Goal: Information Seeking & Learning: Learn about a topic

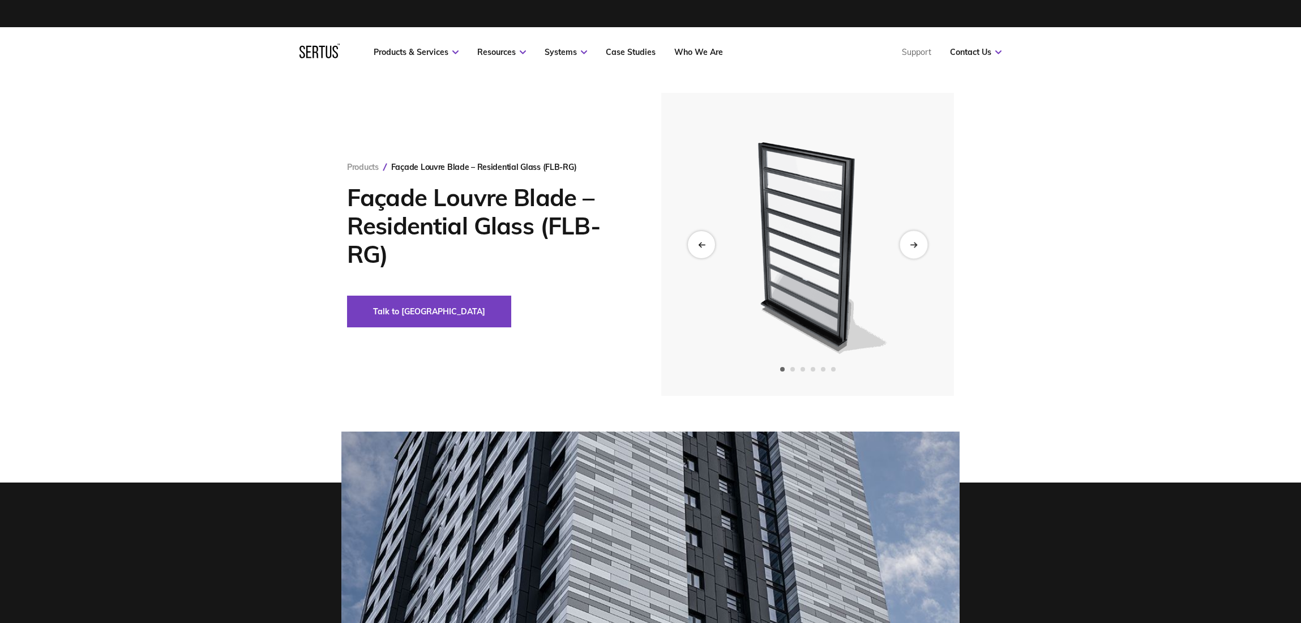
click at [917, 242] on icon "Next slide" at bounding box center [913, 244] width 7 height 6
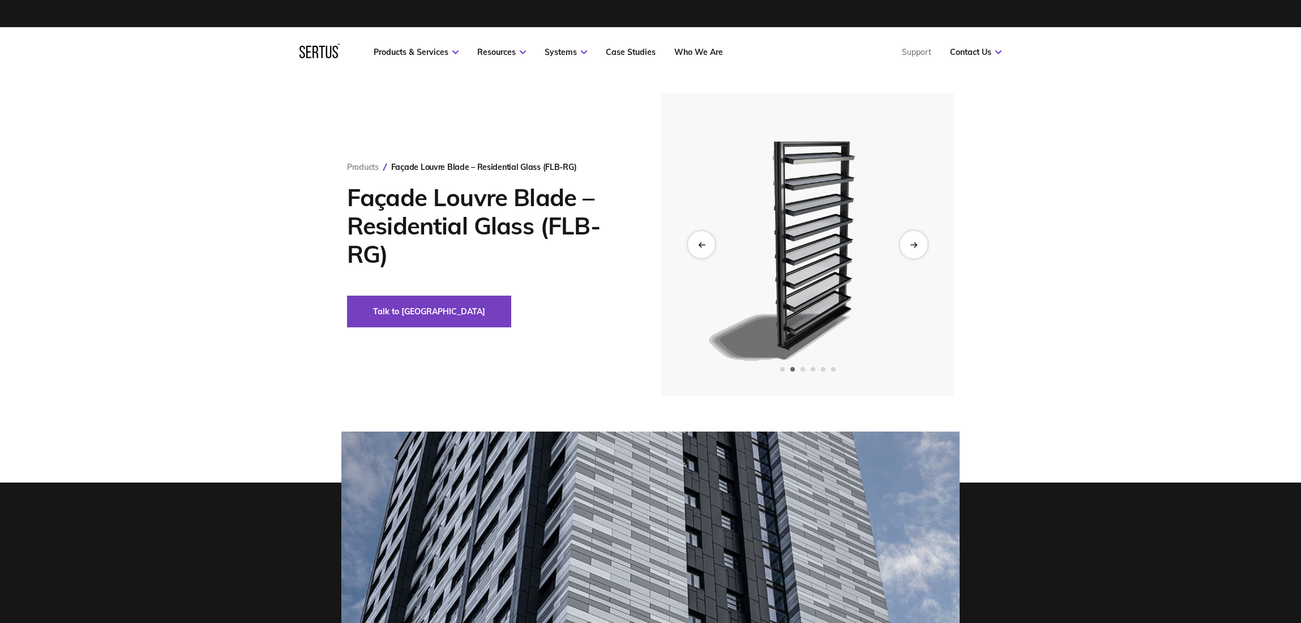
click at [915, 242] on icon "Next slide" at bounding box center [913, 244] width 7 height 6
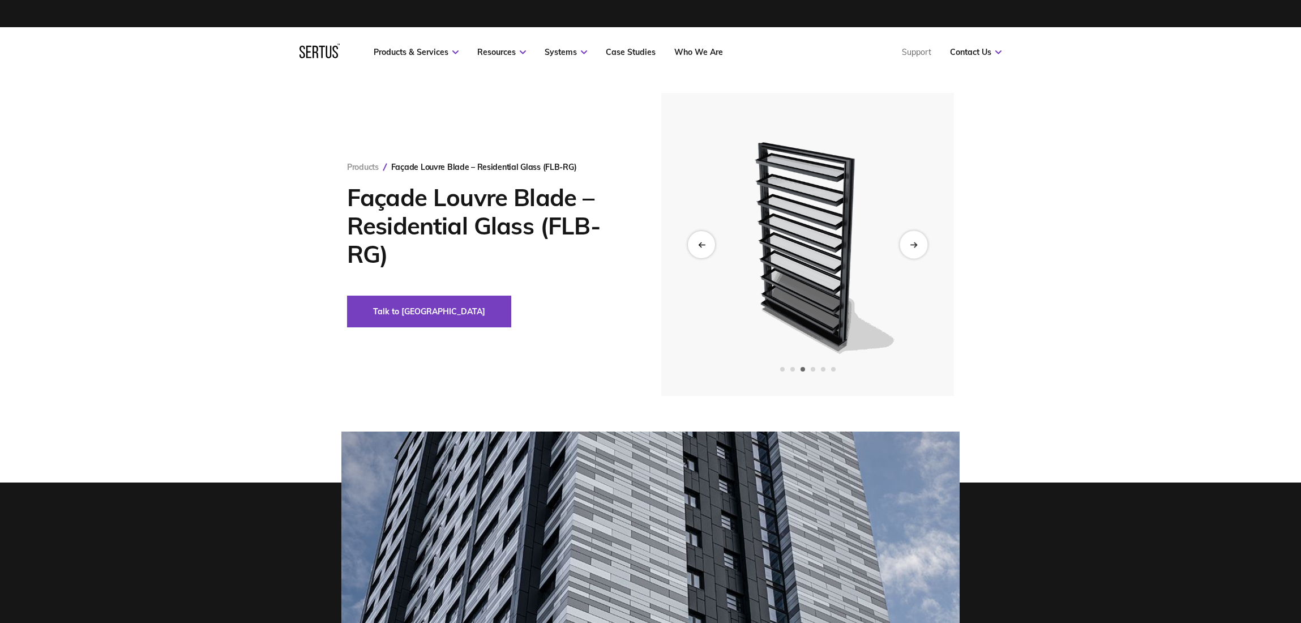
click at [915, 242] on icon "Next slide" at bounding box center [913, 244] width 7 height 6
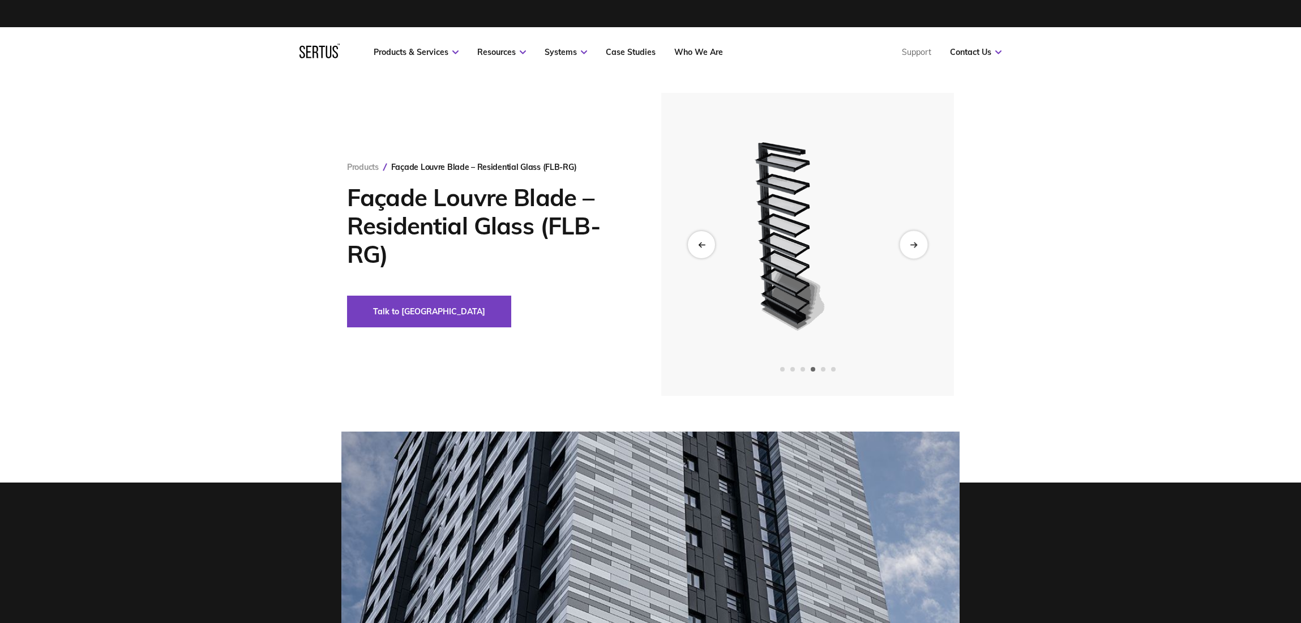
click at [915, 242] on icon "Next slide" at bounding box center [913, 244] width 7 height 6
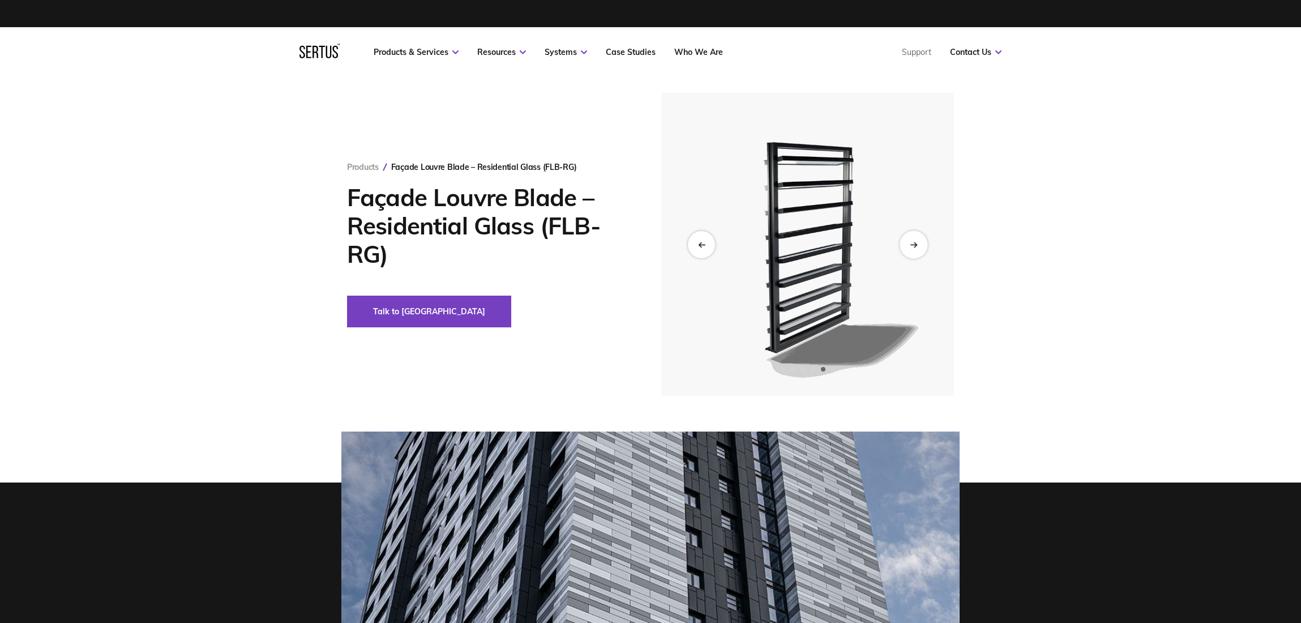
click at [915, 242] on icon "Next slide" at bounding box center [913, 244] width 7 height 6
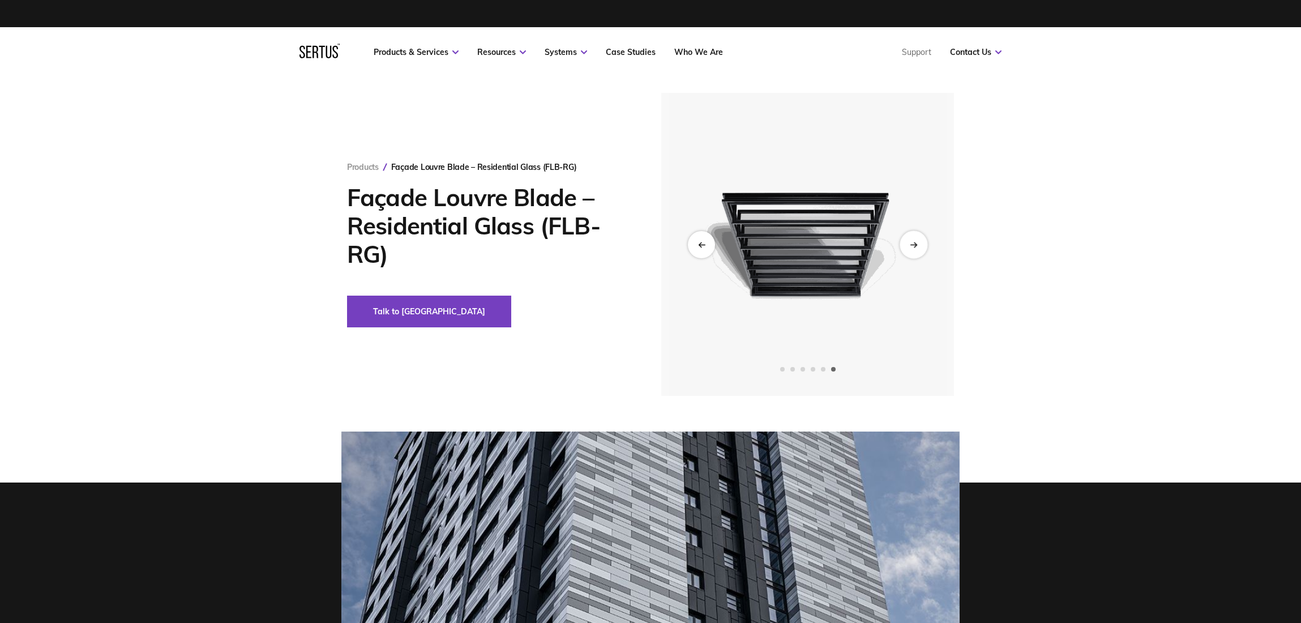
click at [915, 242] on icon "Next slide" at bounding box center [913, 244] width 7 height 6
click at [704, 238] on div "Previous slide" at bounding box center [701, 244] width 28 height 28
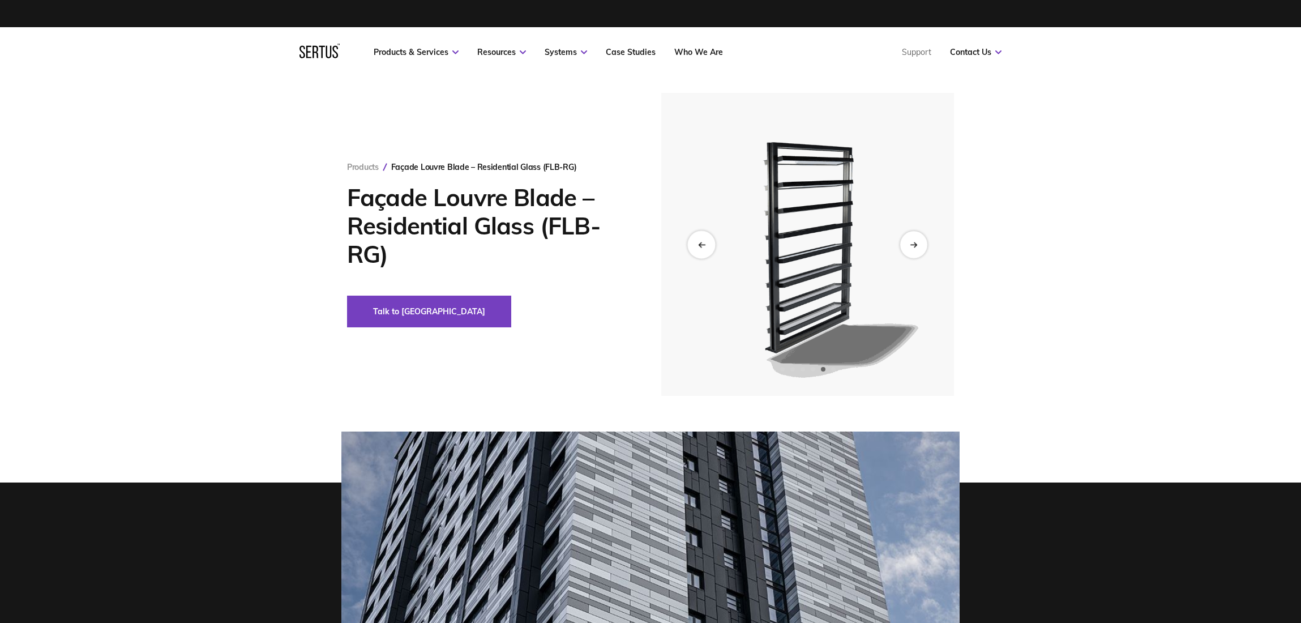
click at [704, 243] on icon "Previous slide" at bounding box center [700, 244] width 7 height 6
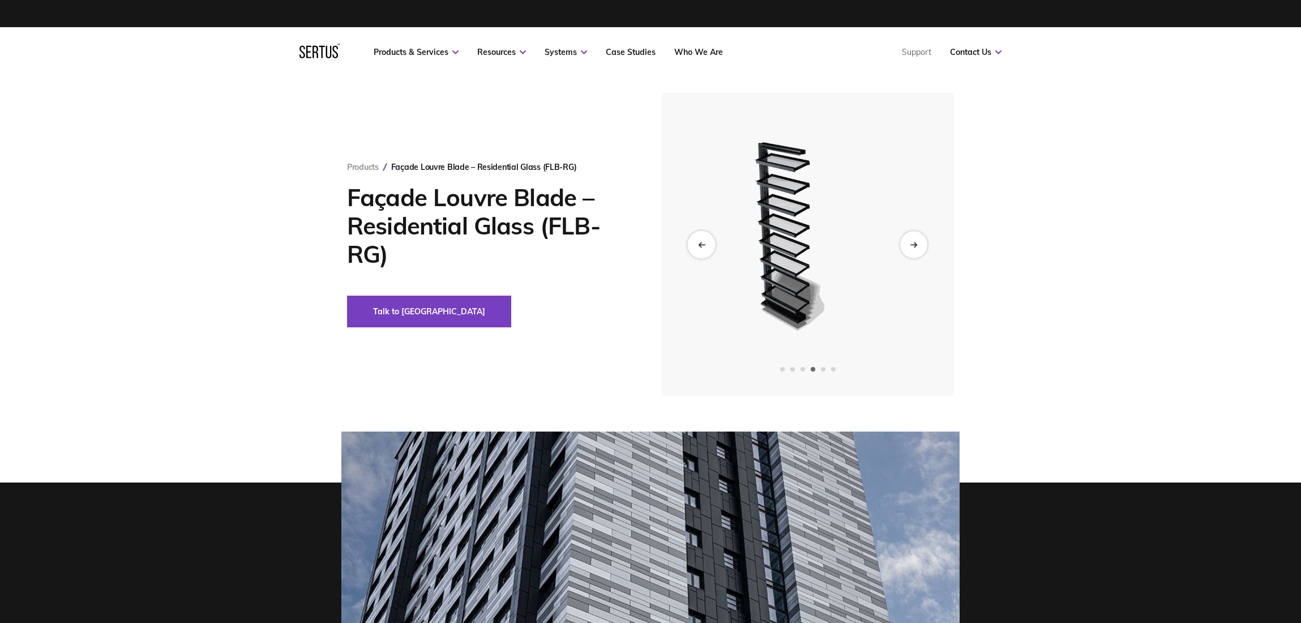
click at [704, 243] on icon "Previous slide" at bounding box center [700, 244] width 7 height 6
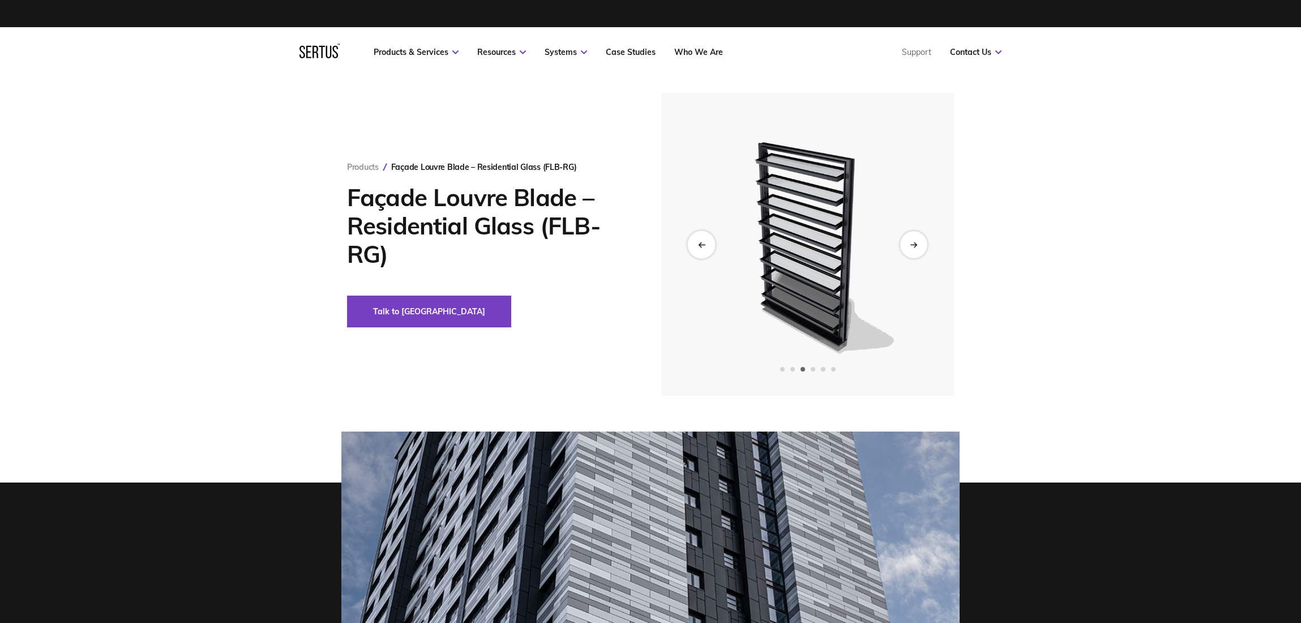
click at [704, 243] on icon "Previous slide" at bounding box center [700, 244] width 7 height 6
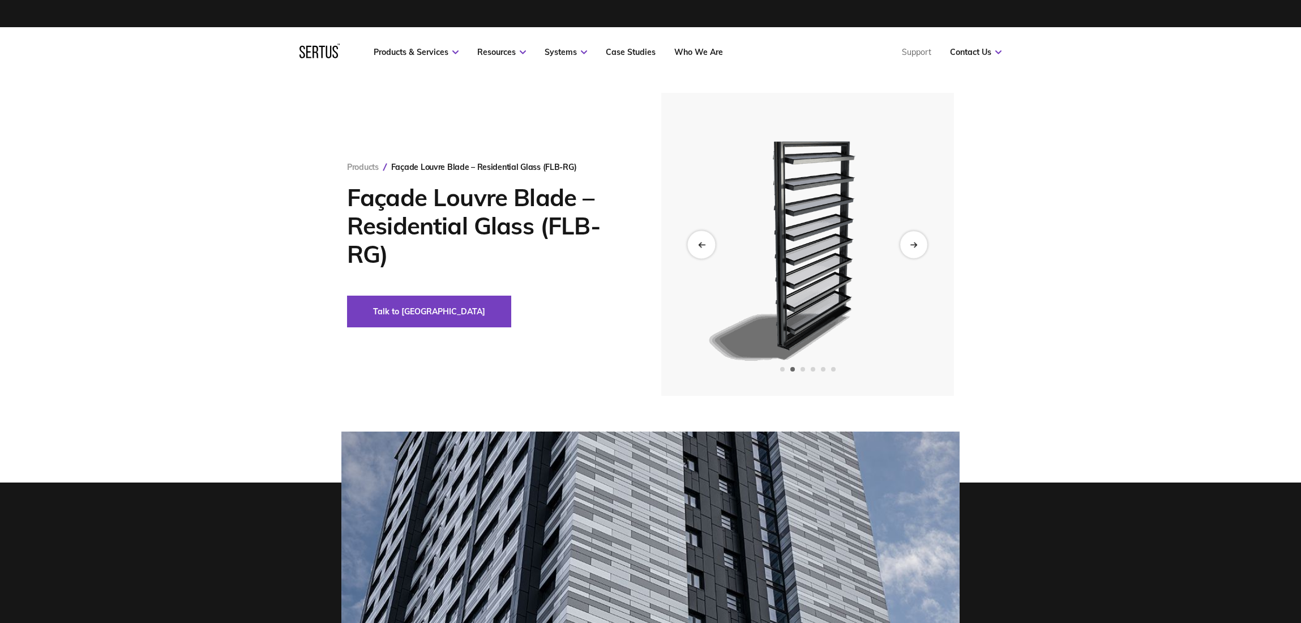
click at [704, 243] on icon "Previous slide" at bounding box center [700, 244] width 7 height 6
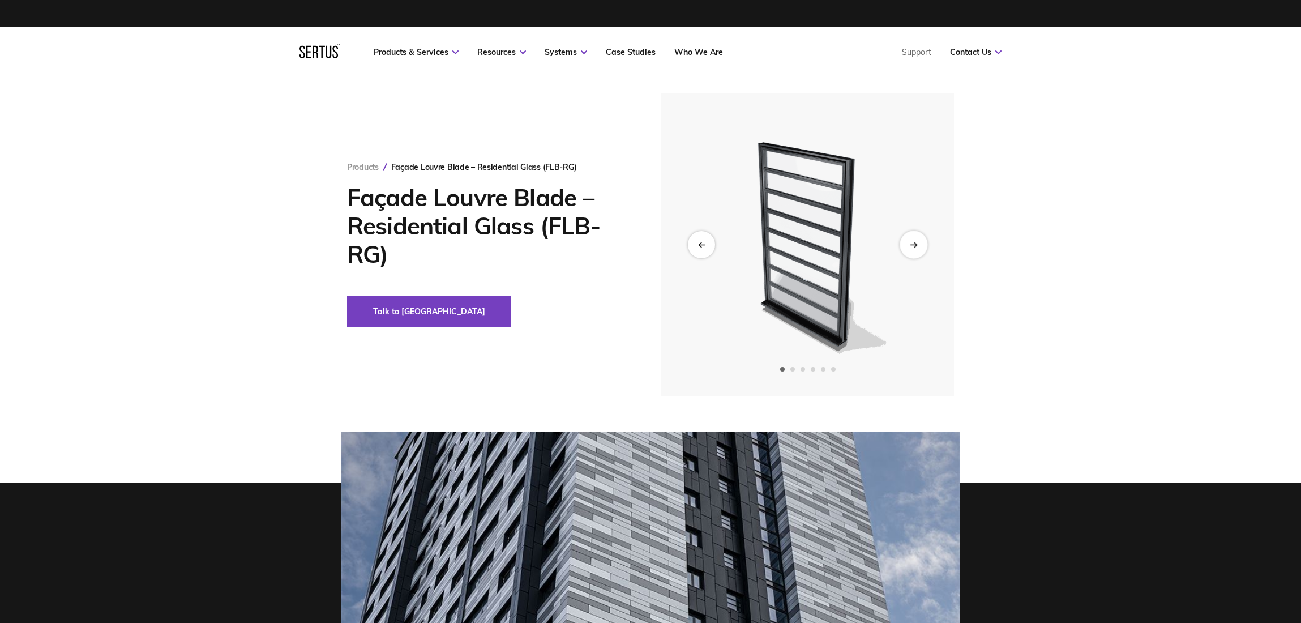
click at [920, 236] on div "Next slide" at bounding box center [913, 244] width 28 height 28
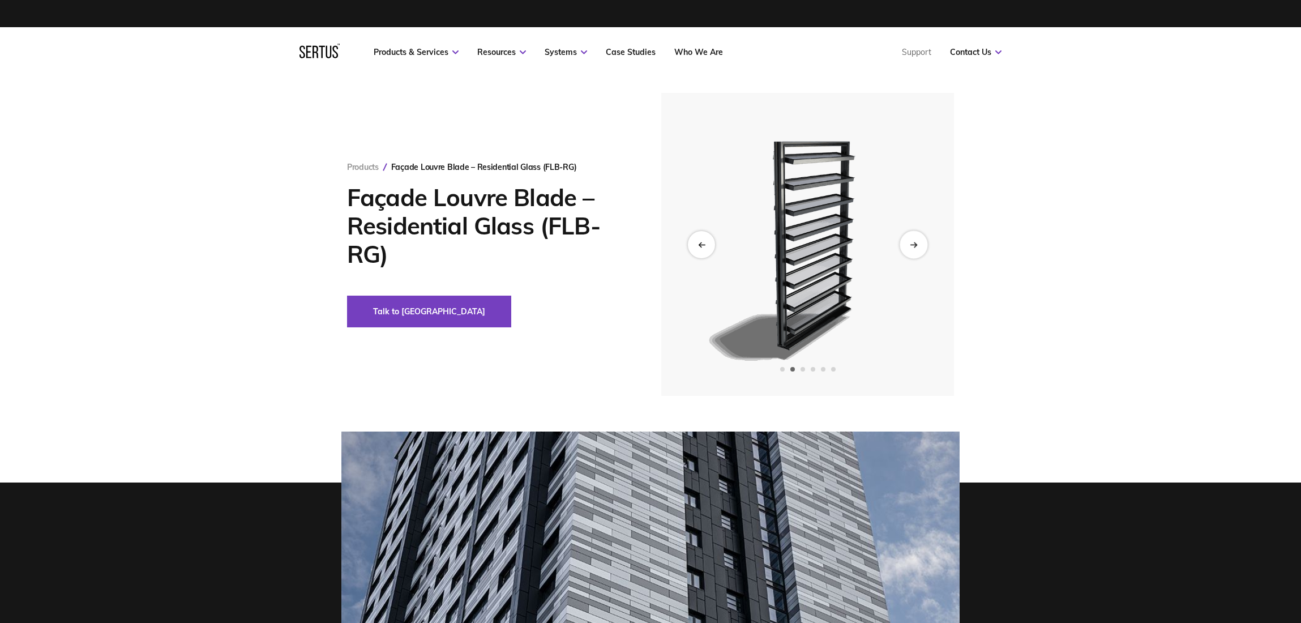
click at [918, 242] on div "Next slide" at bounding box center [913, 244] width 28 height 28
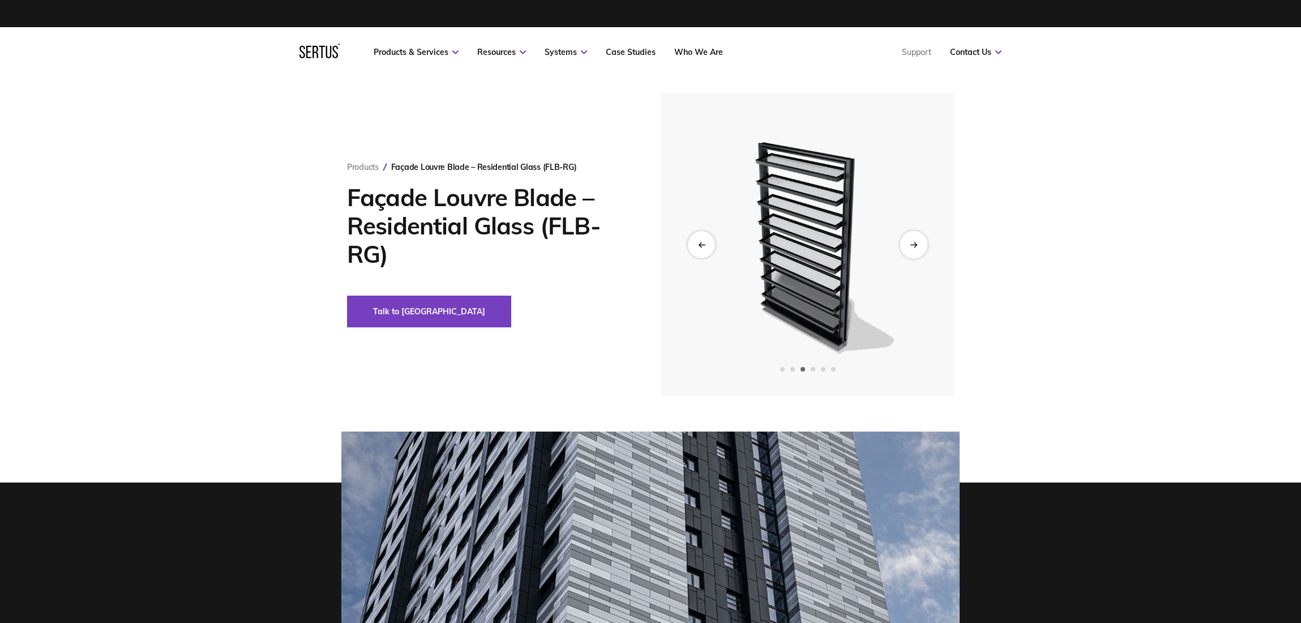
click at [918, 242] on div "Next slide" at bounding box center [913, 244] width 28 height 28
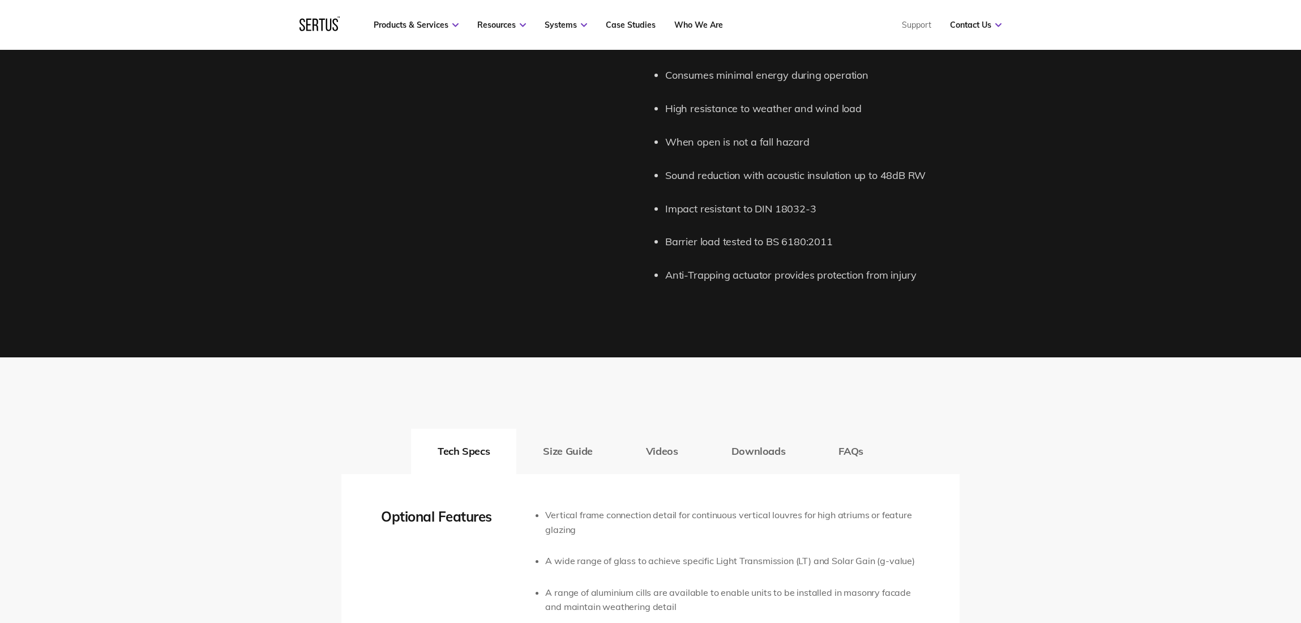
scroll to position [1585, 0]
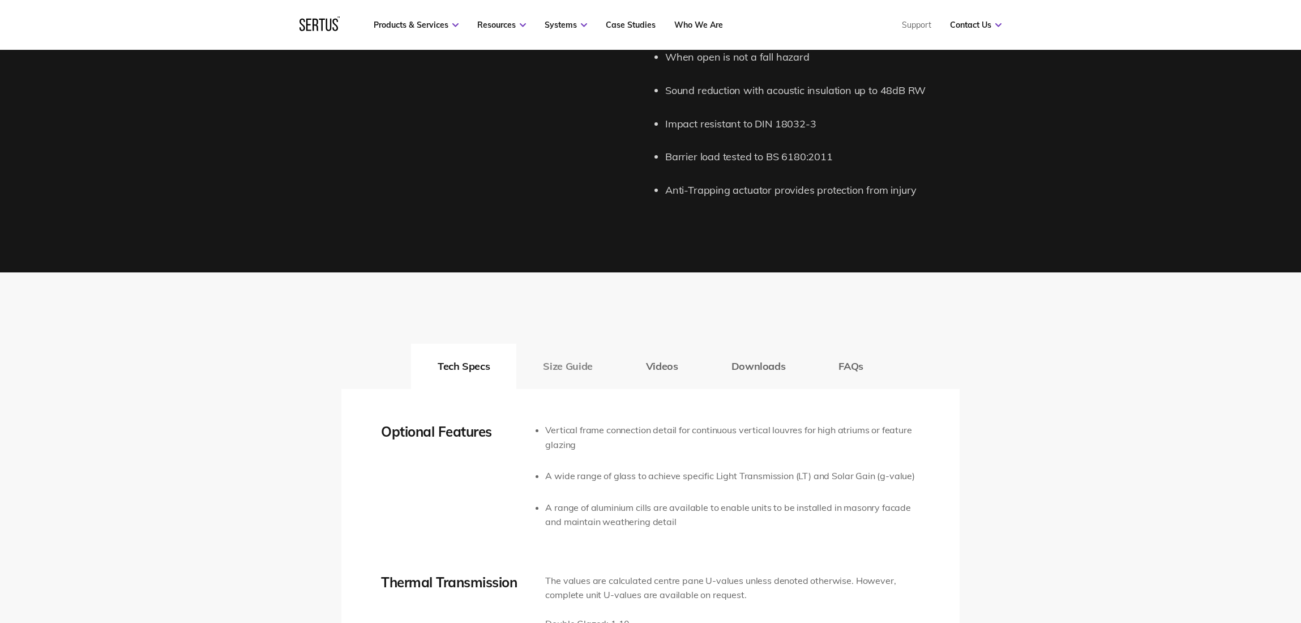
click at [597, 371] on button "Size Guide" at bounding box center [567, 366] width 102 height 45
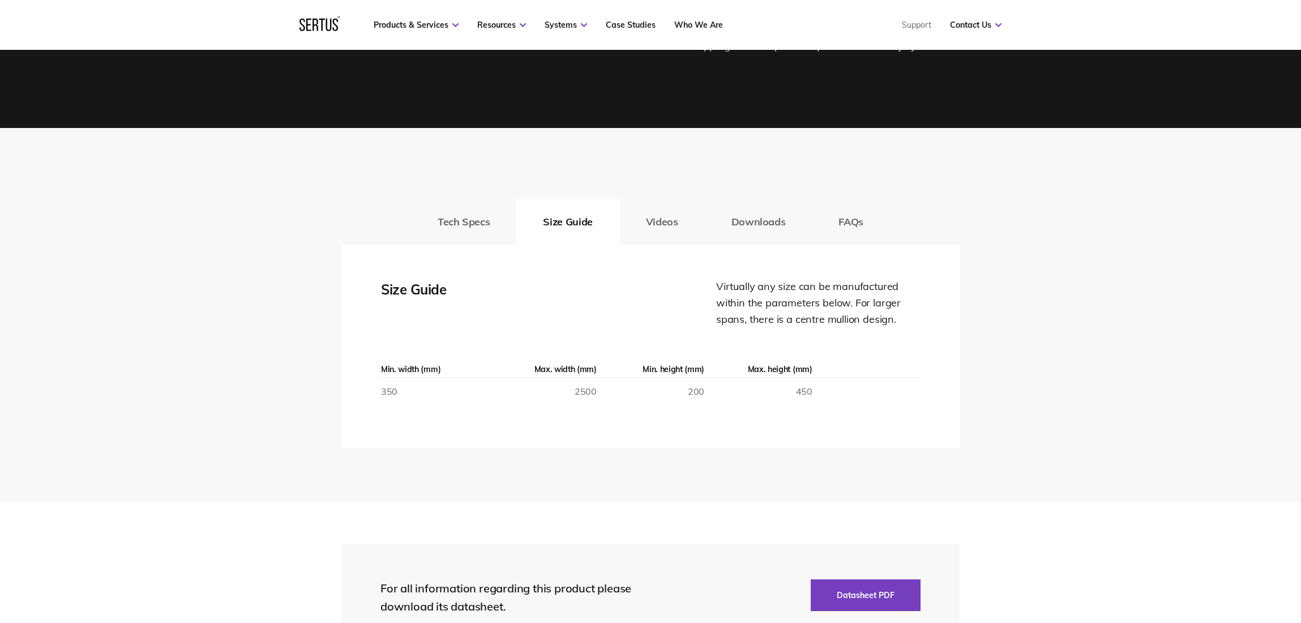
scroll to position [1698, 0]
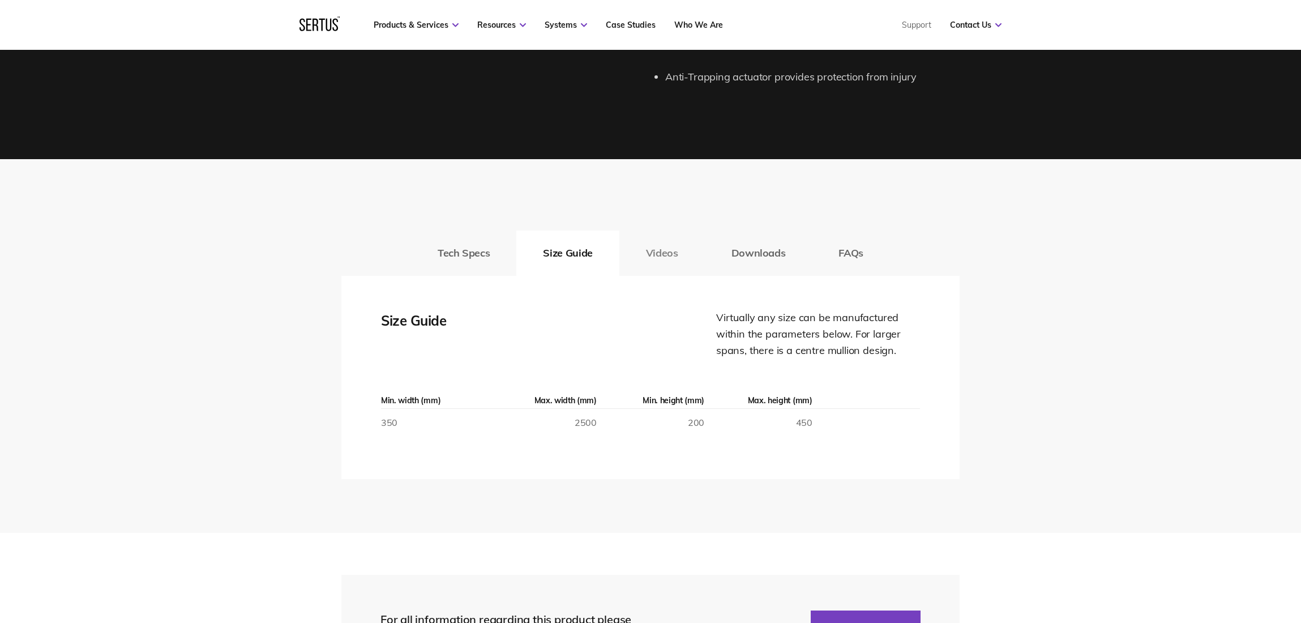
click at [666, 253] on button "Videos" at bounding box center [661, 252] width 85 height 45
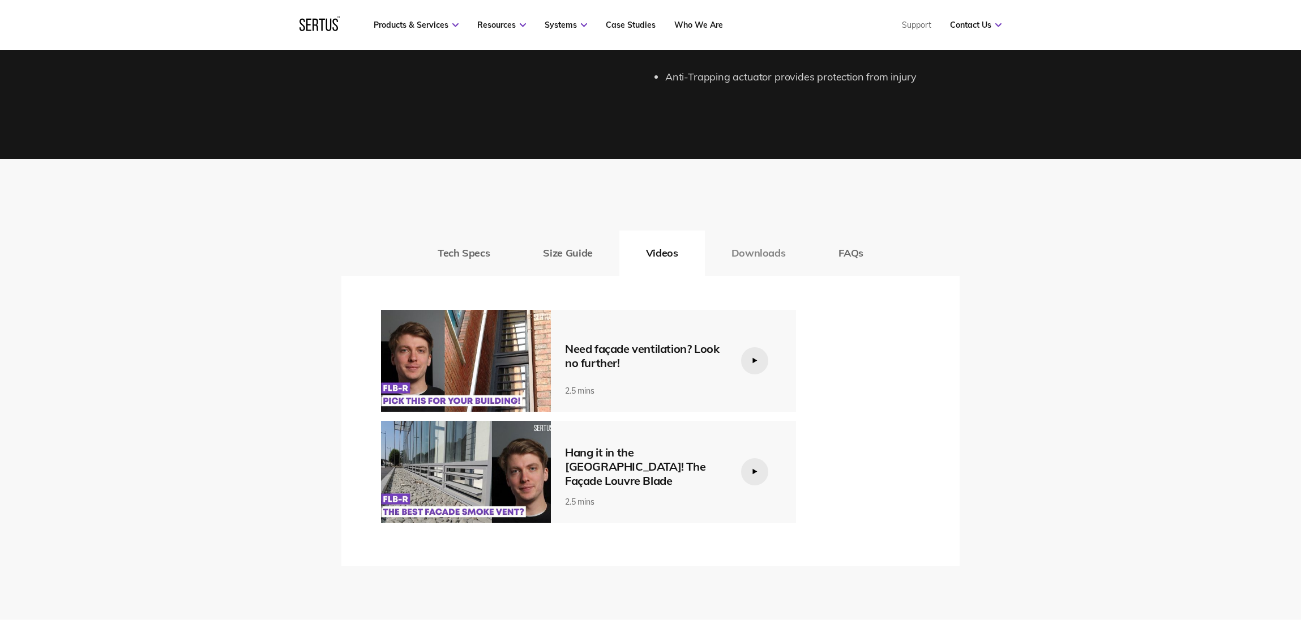
click at [735, 249] on button "Downloads" at bounding box center [759, 252] width 108 height 45
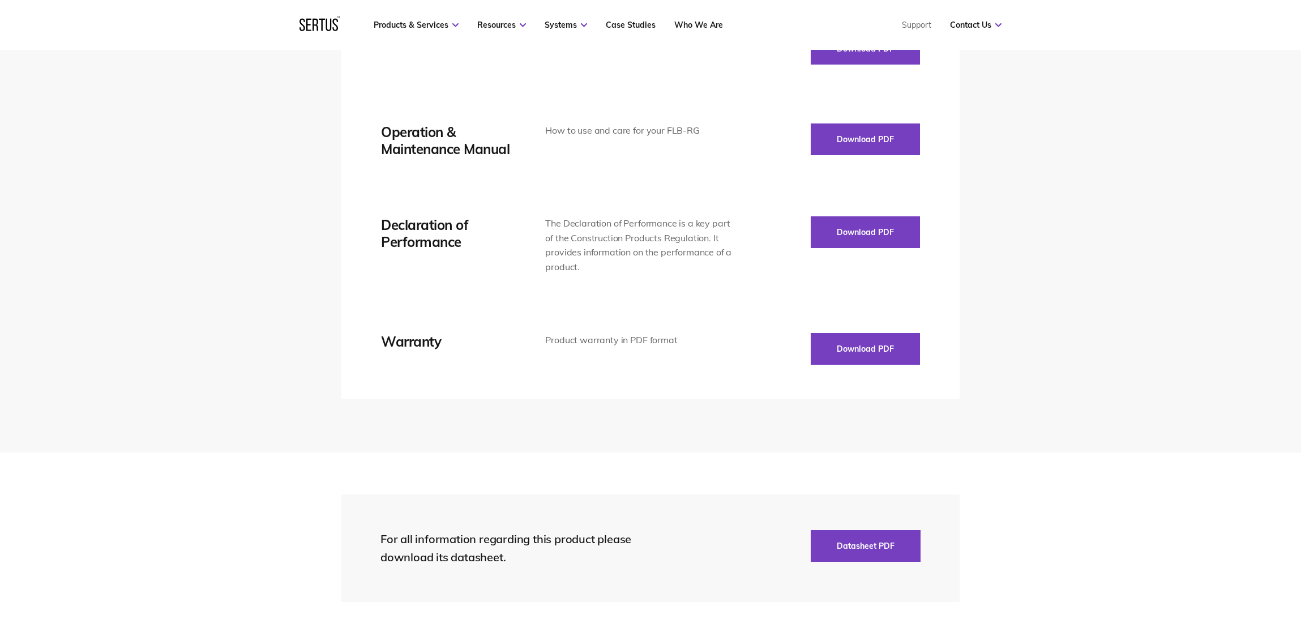
scroll to position [2094, 0]
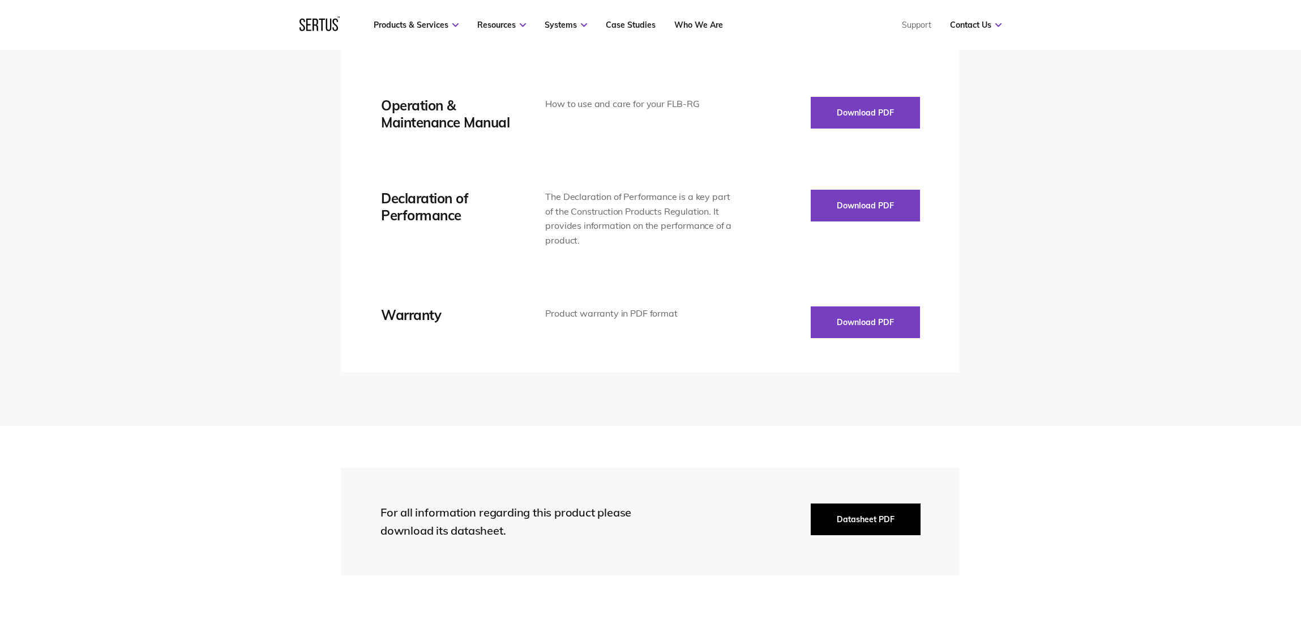
click at [858, 520] on button "Datasheet PDF" at bounding box center [865, 519] width 110 height 32
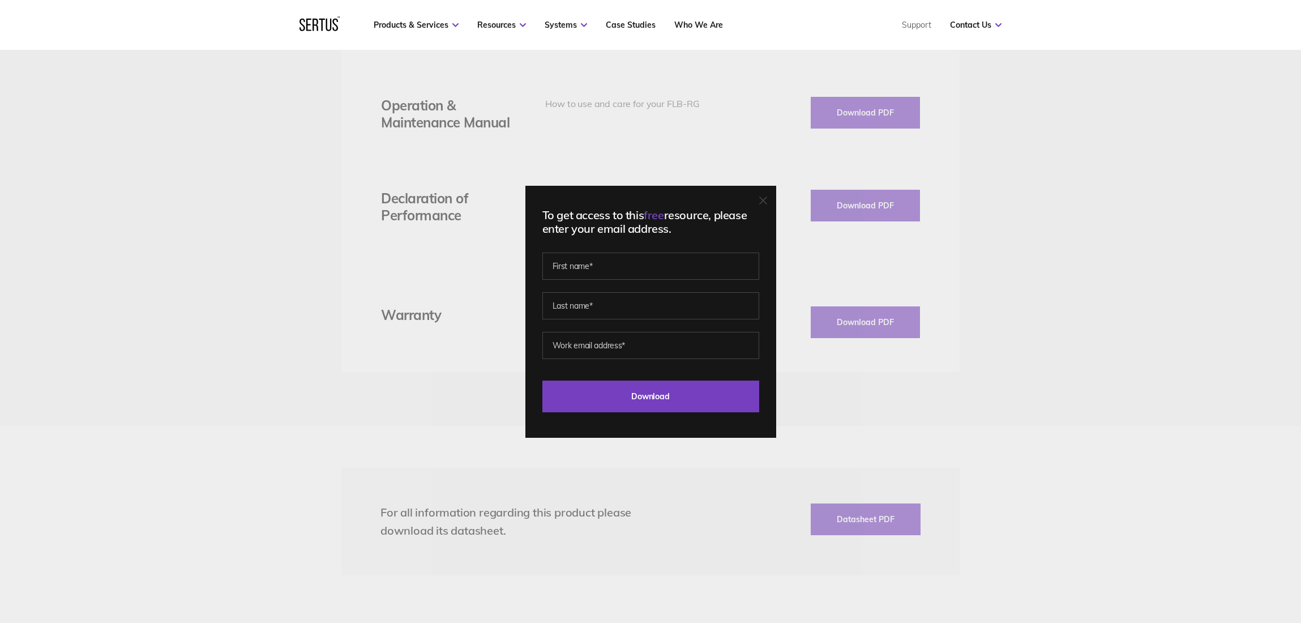
click at [957, 345] on div "To get access to this free resource, please enter your email address. Last Down…" at bounding box center [650, 311] width 1301 height 623
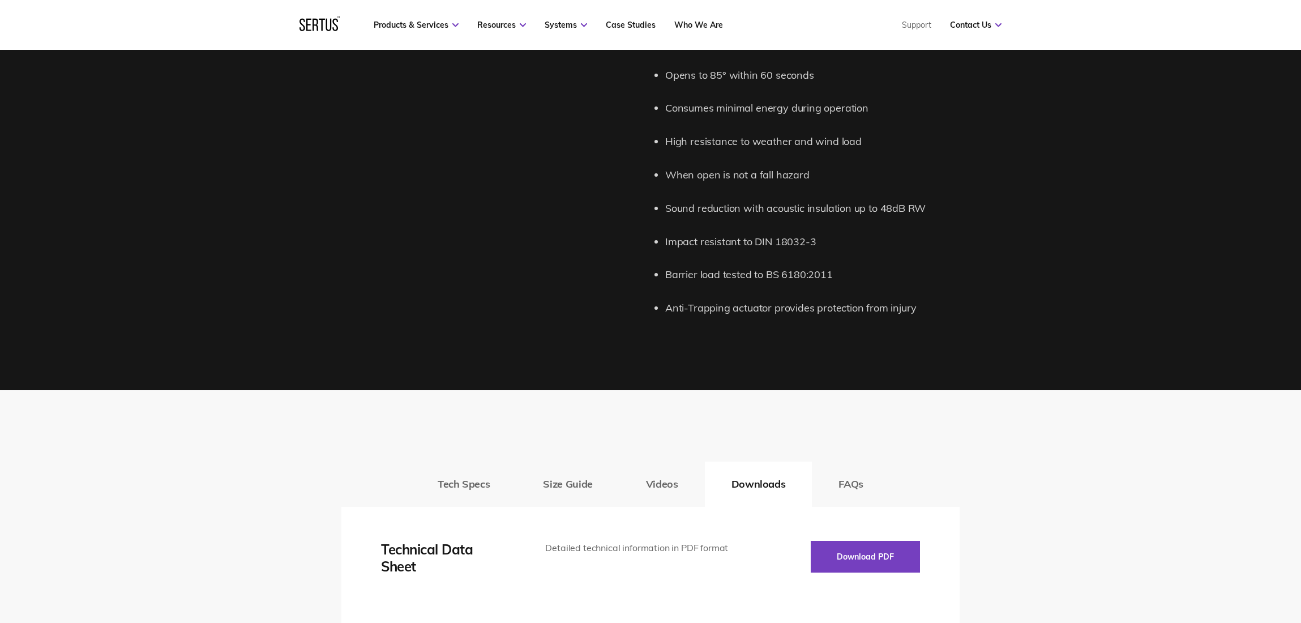
scroll to position [1472, 0]
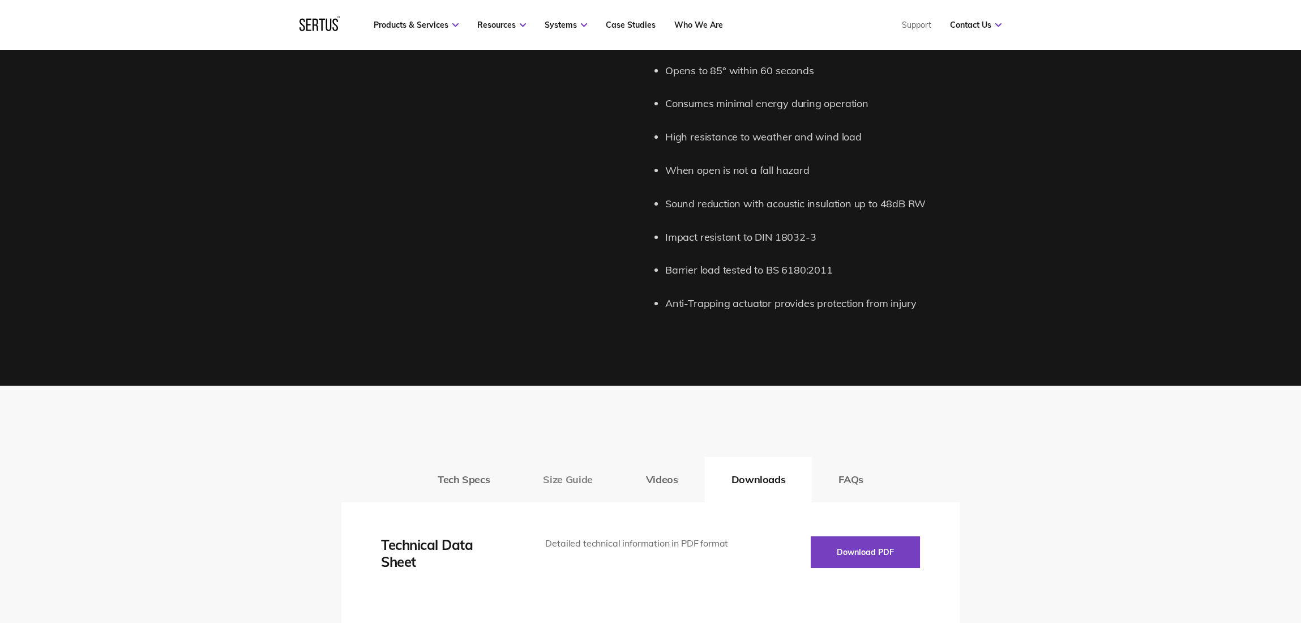
click at [576, 478] on button "Size Guide" at bounding box center [567, 479] width 102 height 45
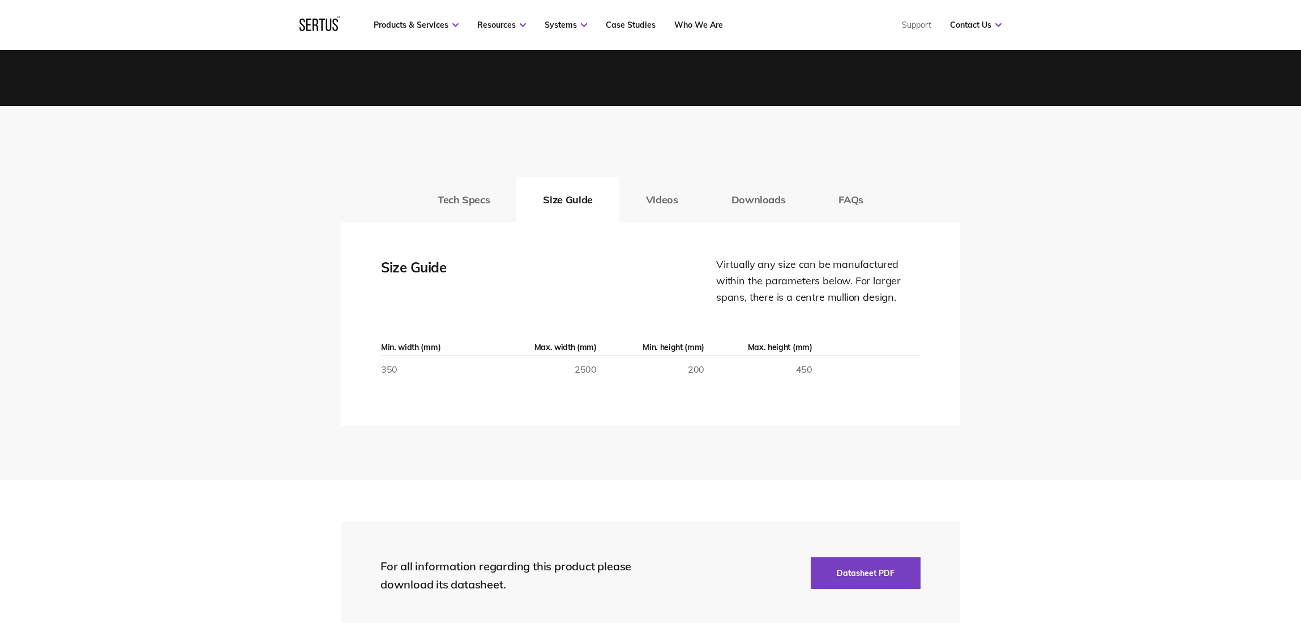
scroll to position [1755, 0]
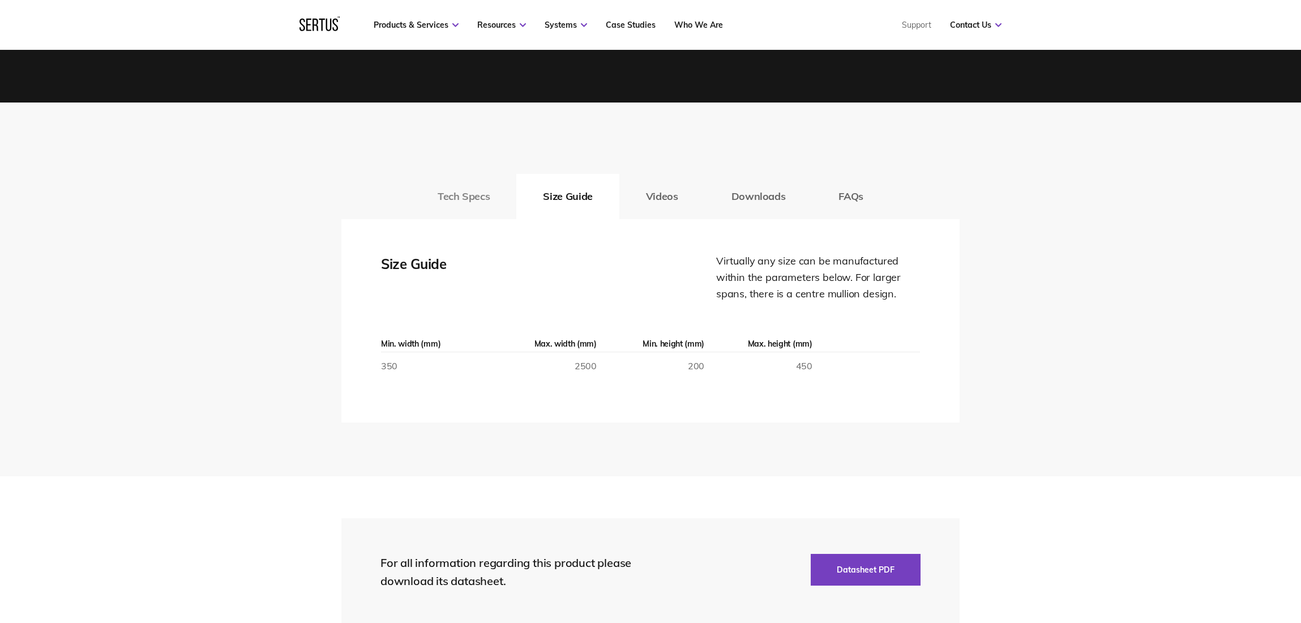
click at [464, 201] on button "Tech Specs" at bounding box center [463, 196] width 105 height 45
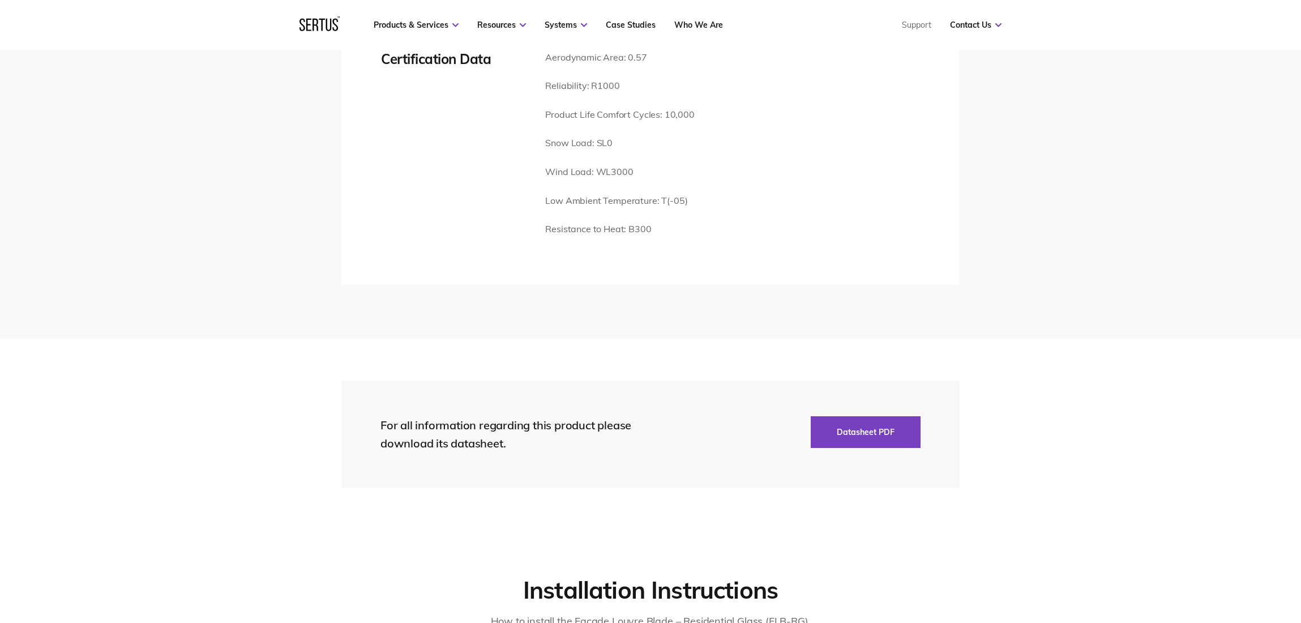
scroll to position [2717, 0]
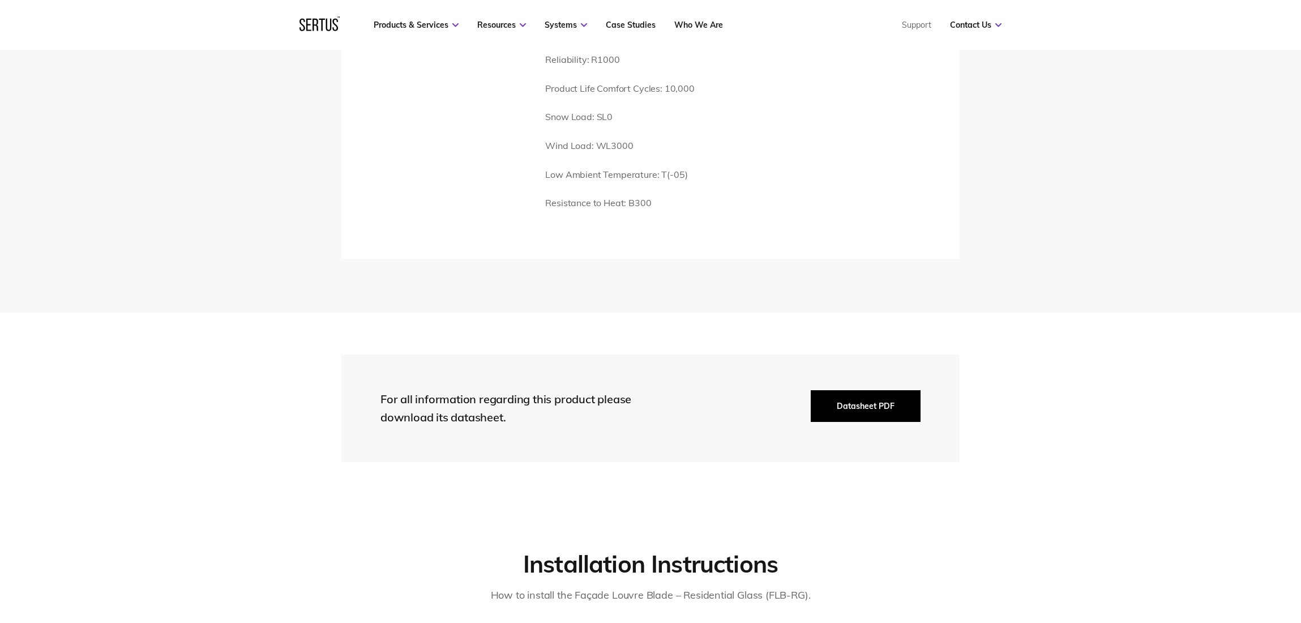
click at [887, 408] on button "Datasheet PDF" at bounding box center [865, 406] width 110 height 32
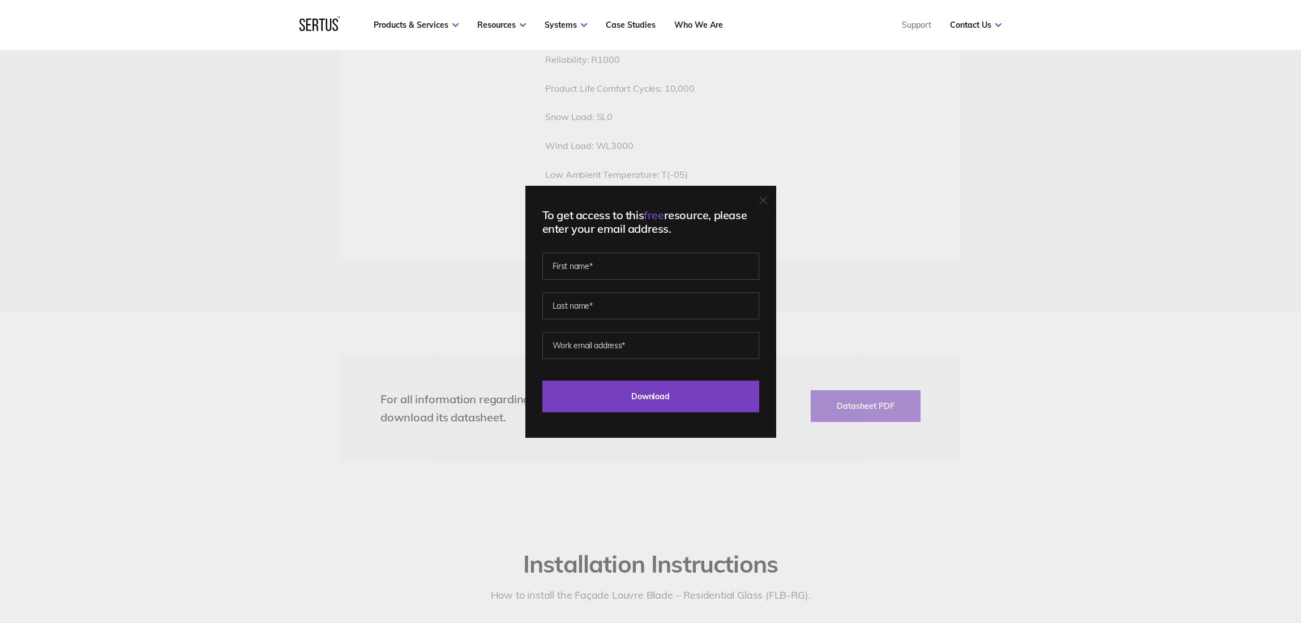
click at [1003, 306] on div "To get access to this free resource, please enter your email address. Last Down…" at bounding box center [650, 311] width 1301 height 623
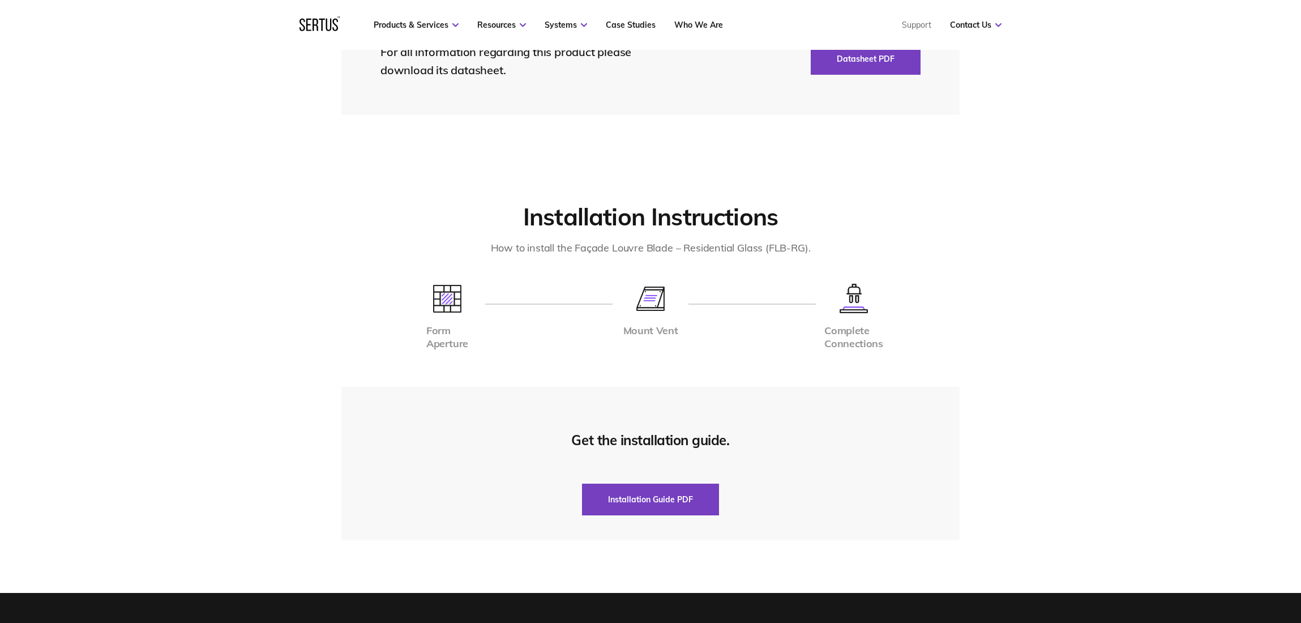
scroll to position [3170, 0]
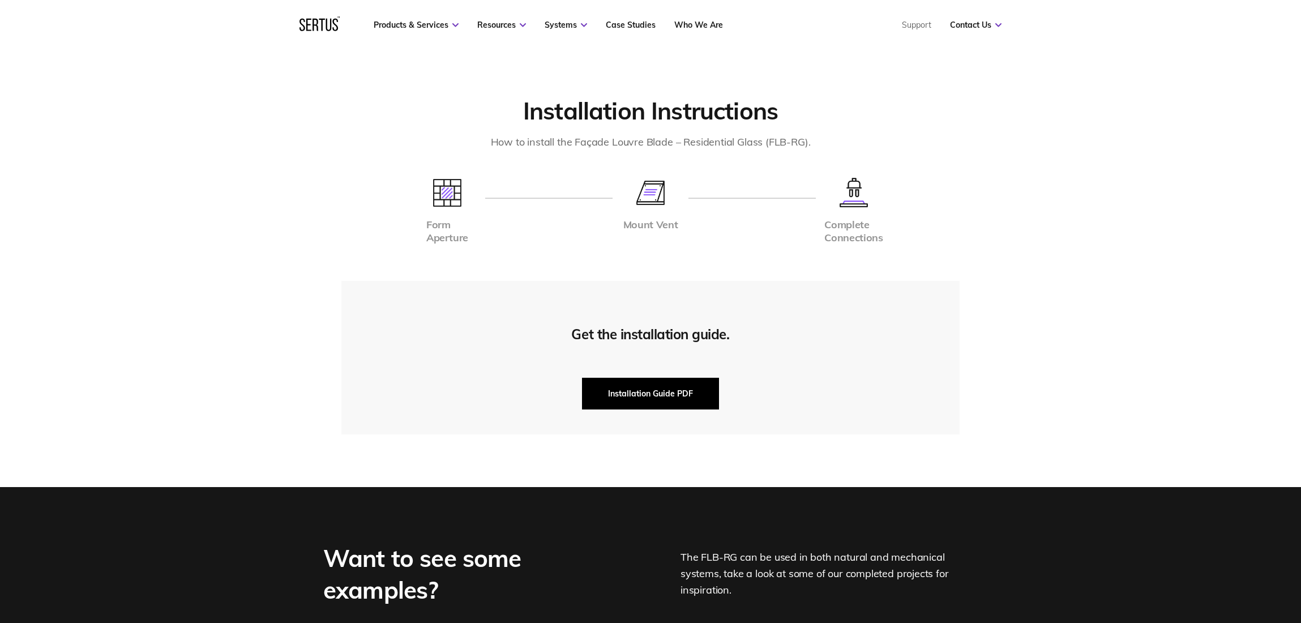
click at [621, 400] on button "Installation Guide PDF" at bounding box center [650, 394] width 137 height 32
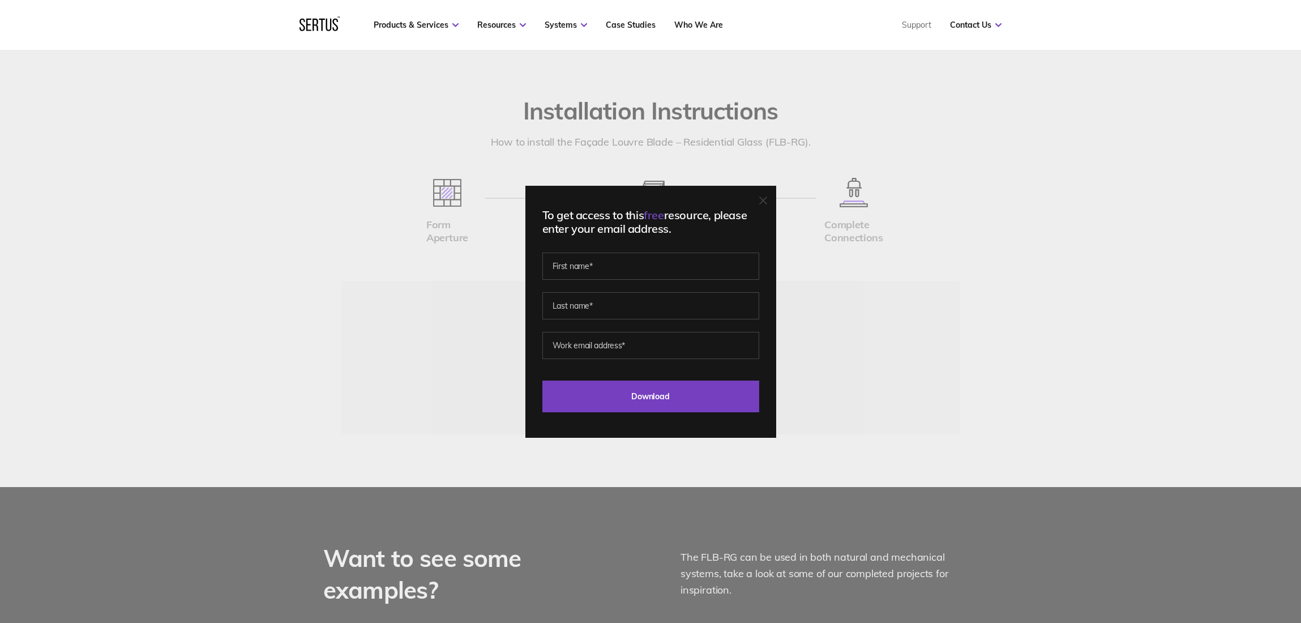
click at [977, 302] on div "To get access to this free resource, please enter your email address. Last Down…" at bounding box center [650, 311] width 1301 height 623
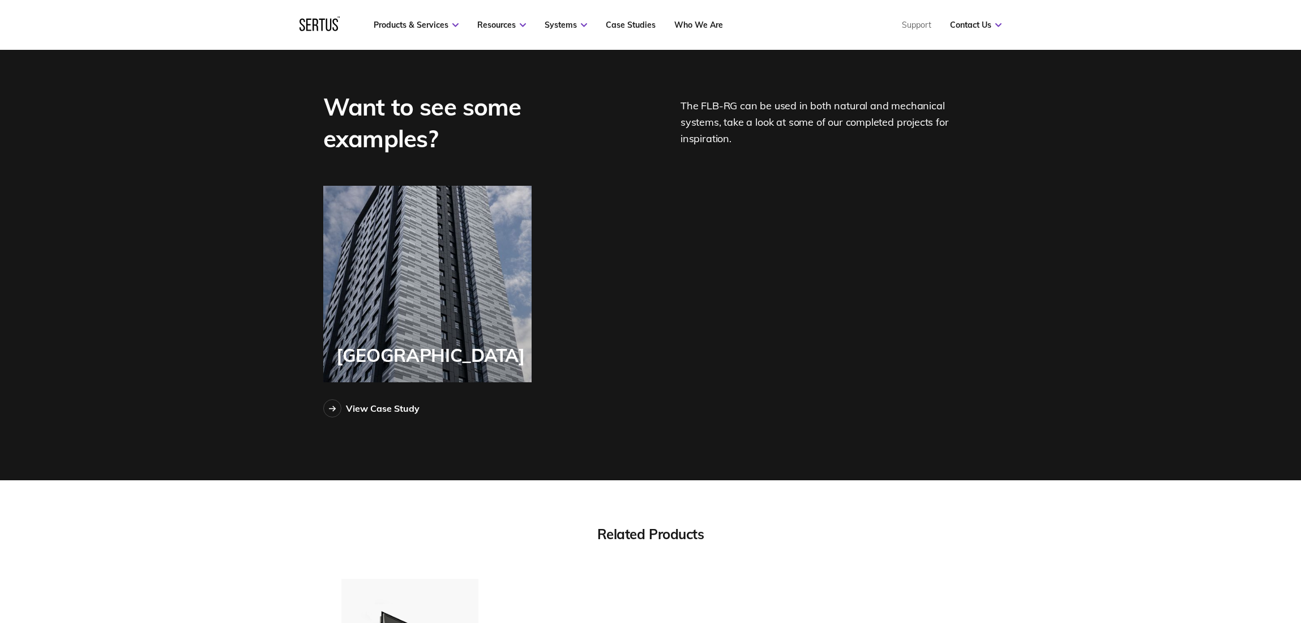
scroll to position [3622, 0]
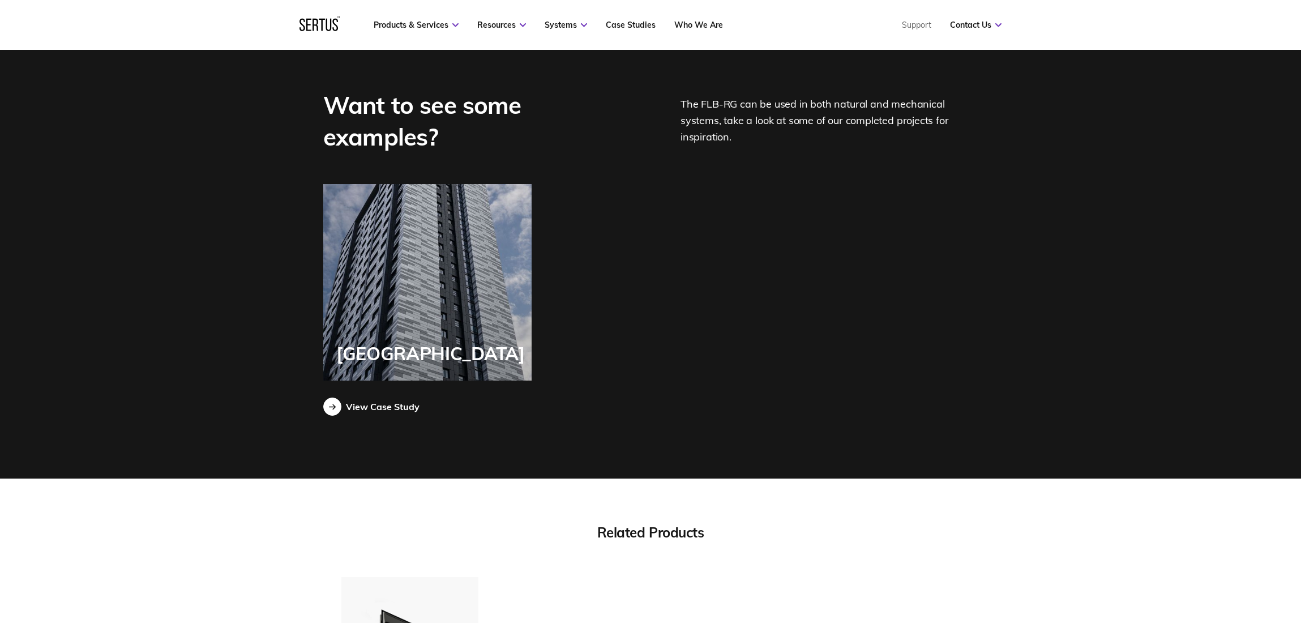
click at [329, 404] on icon at bounding box center [332, 407] width 7 height 6
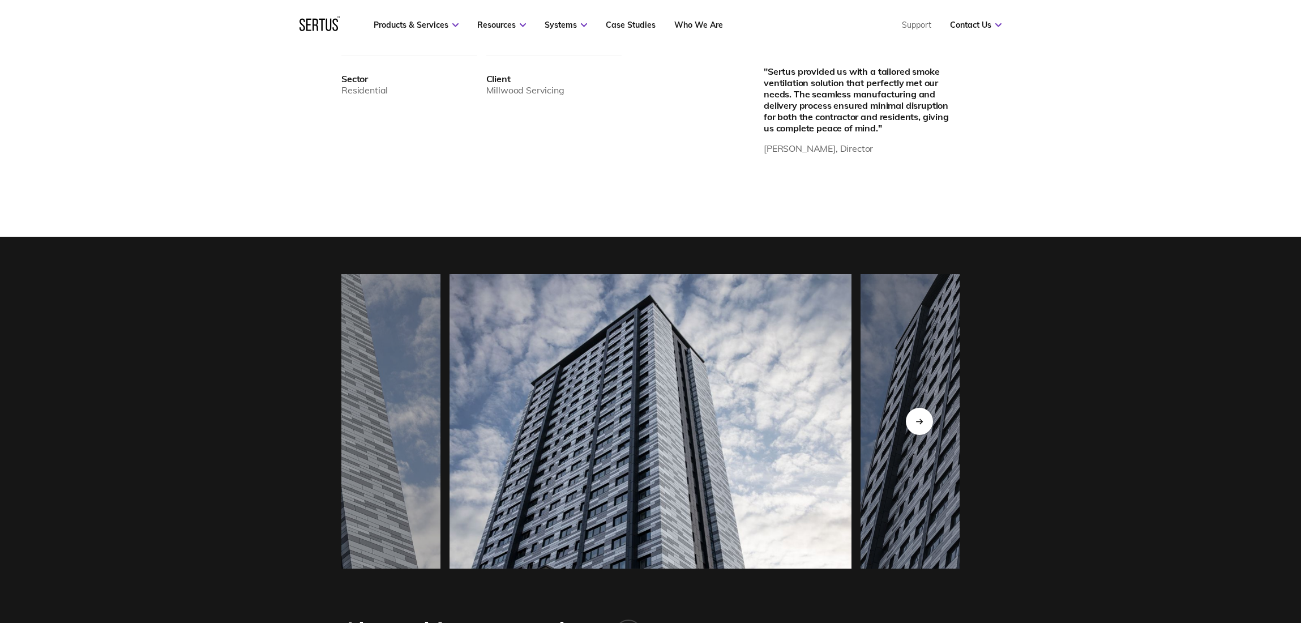
scroll to position [962, 0]
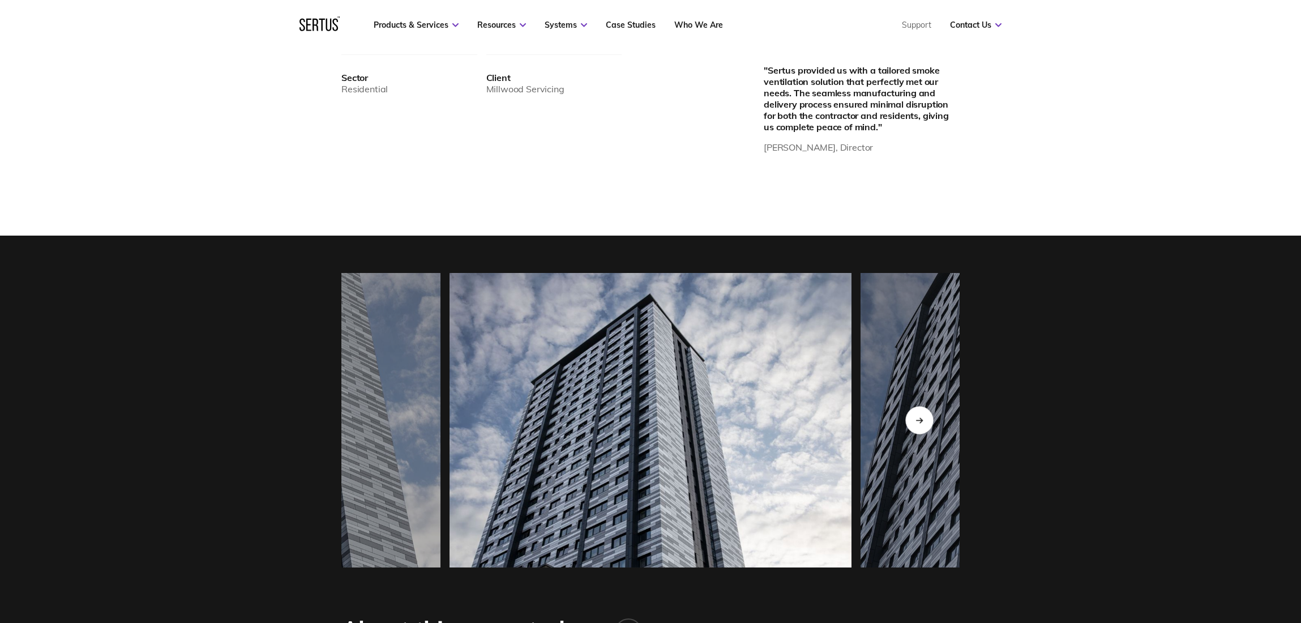
click at [916, 420] on icon "Next slide" at bounding box center [918, 420] width 7 height 6
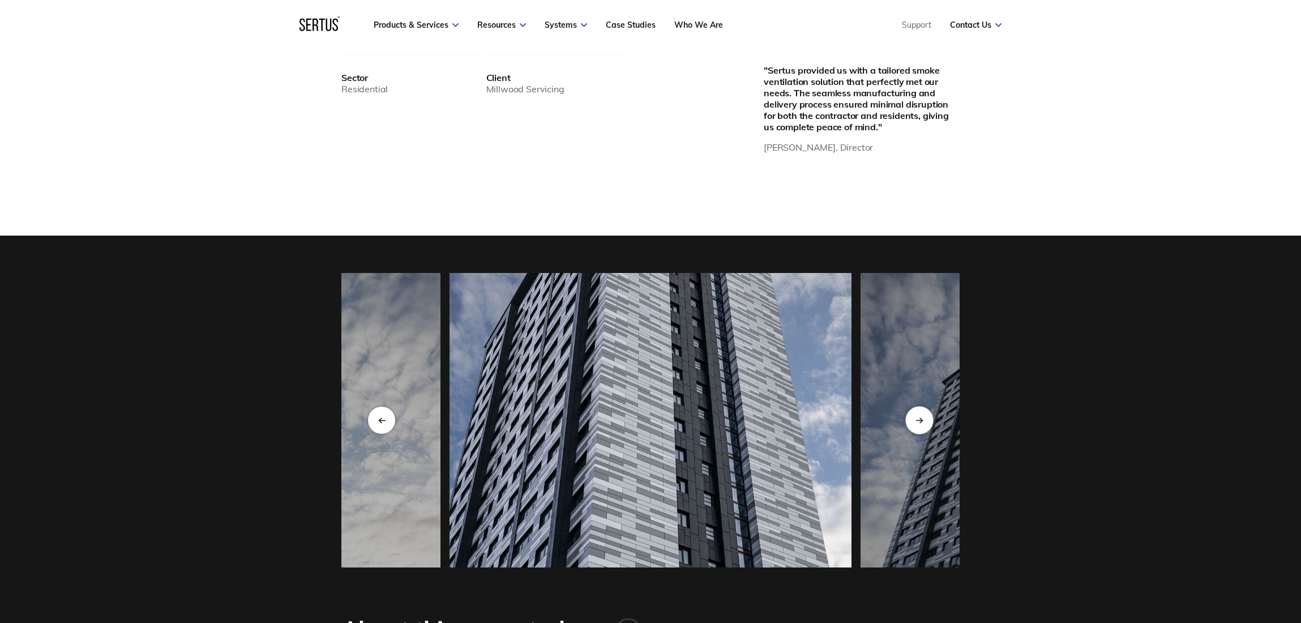
click at [916, 420] on icon "Next slide" at bounding box center [918, 420] width 7 height 6
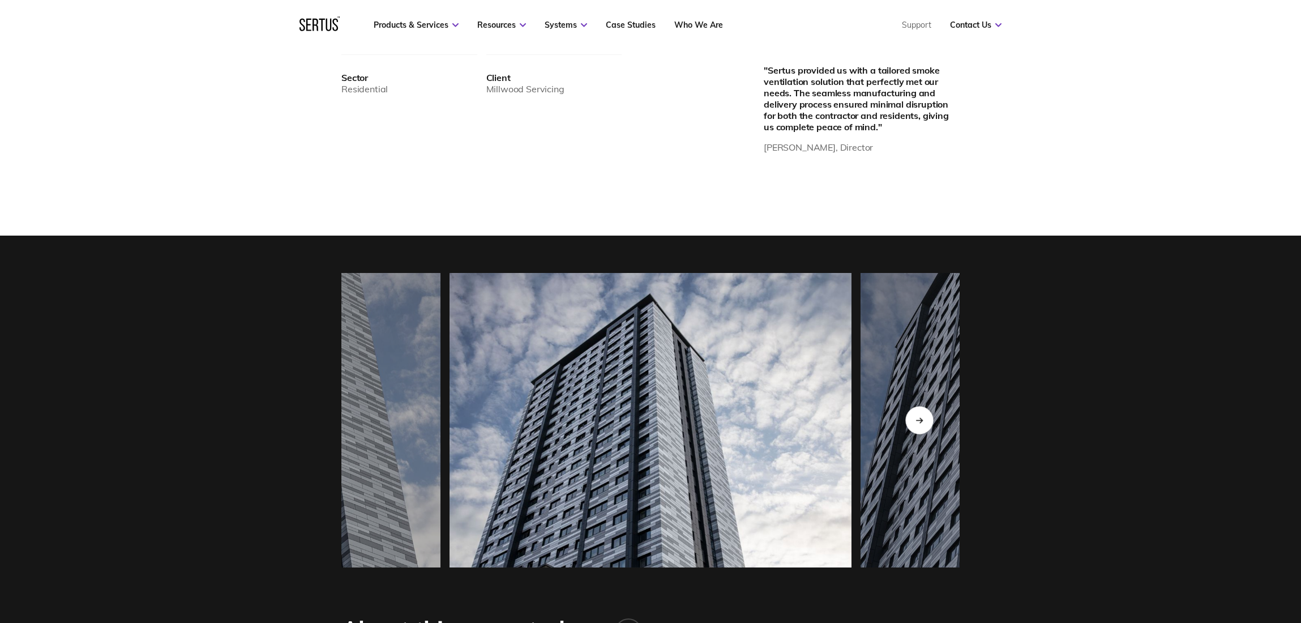
click at [916, 420] on icon "Next slide" at bounding box center [918, 420] width 7 height 6
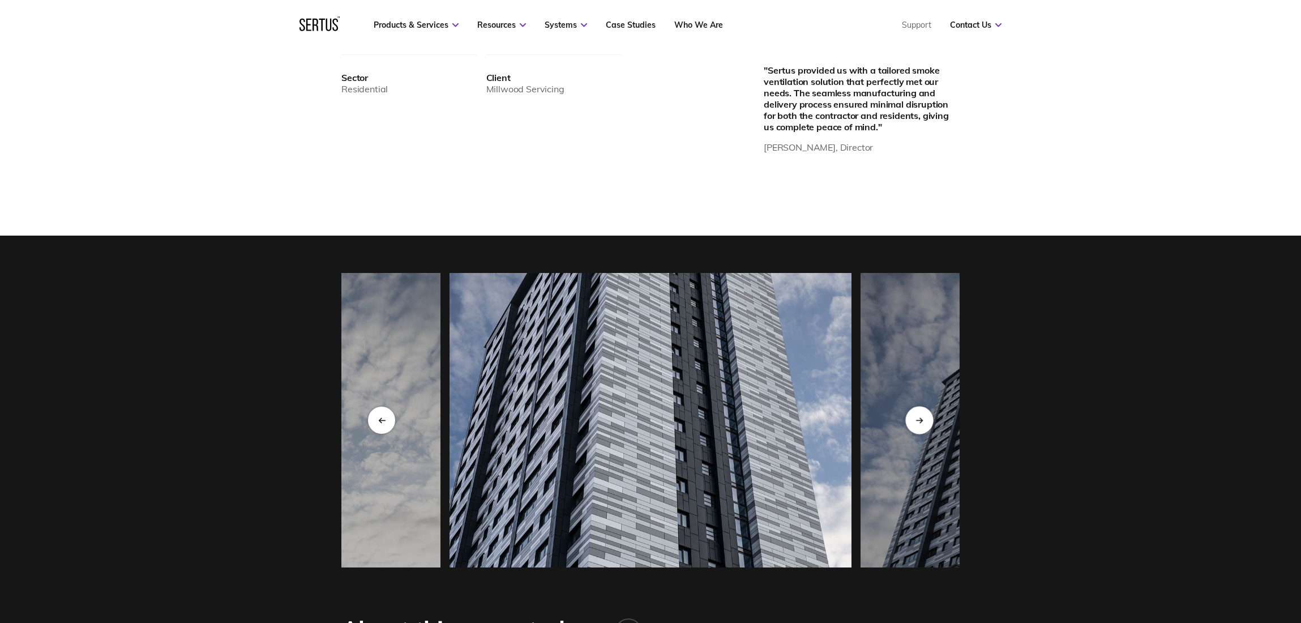
click at [916, 420] on icon "Next slide" at bounding box center [918, 420] width 7 height 6
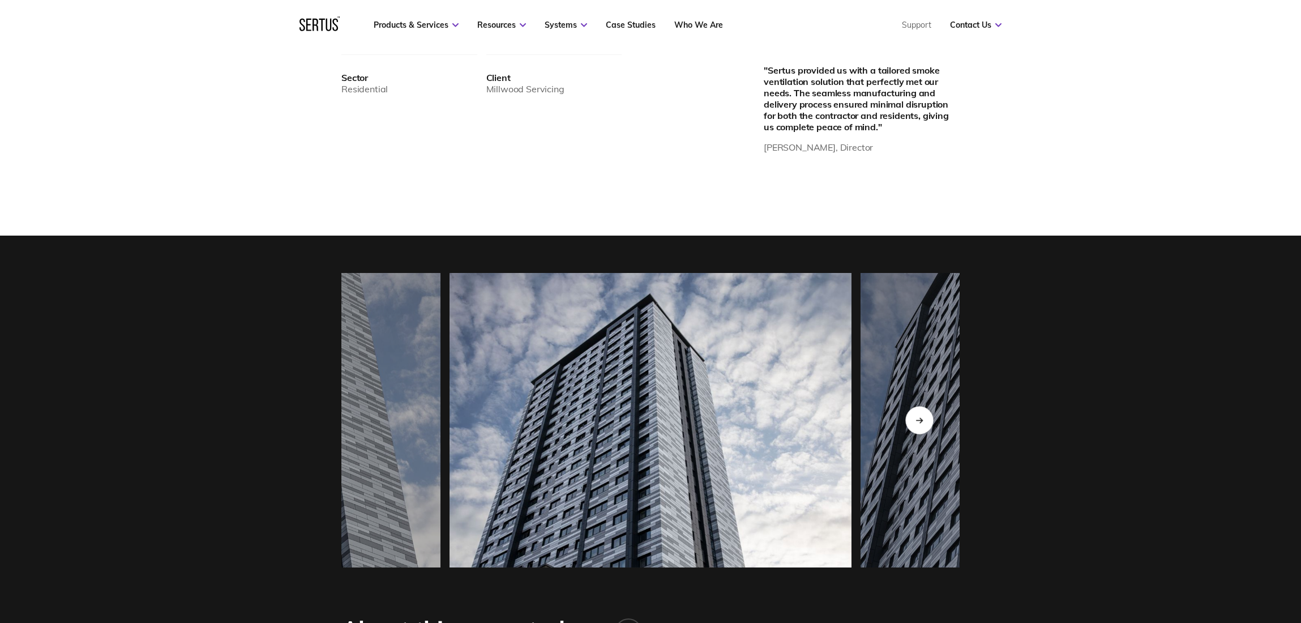
click at [916, 420] on icon "Next slide" at bounding box center [918, 420] width 7 height 6
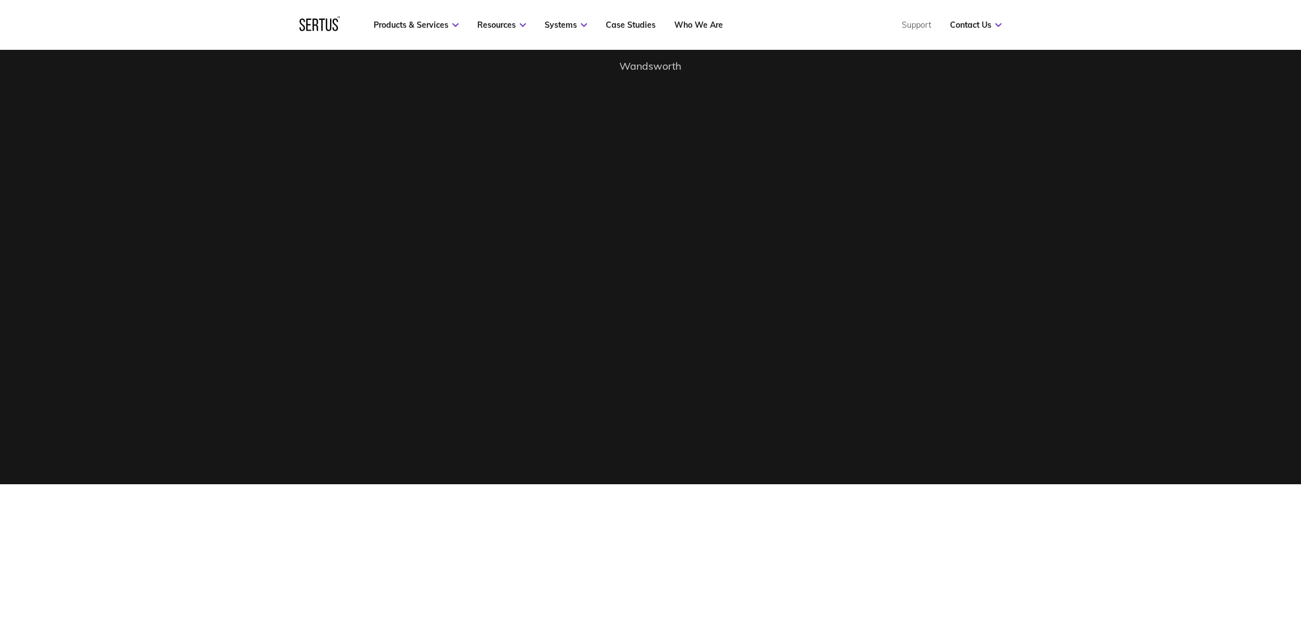
scroll to position [0, 0]
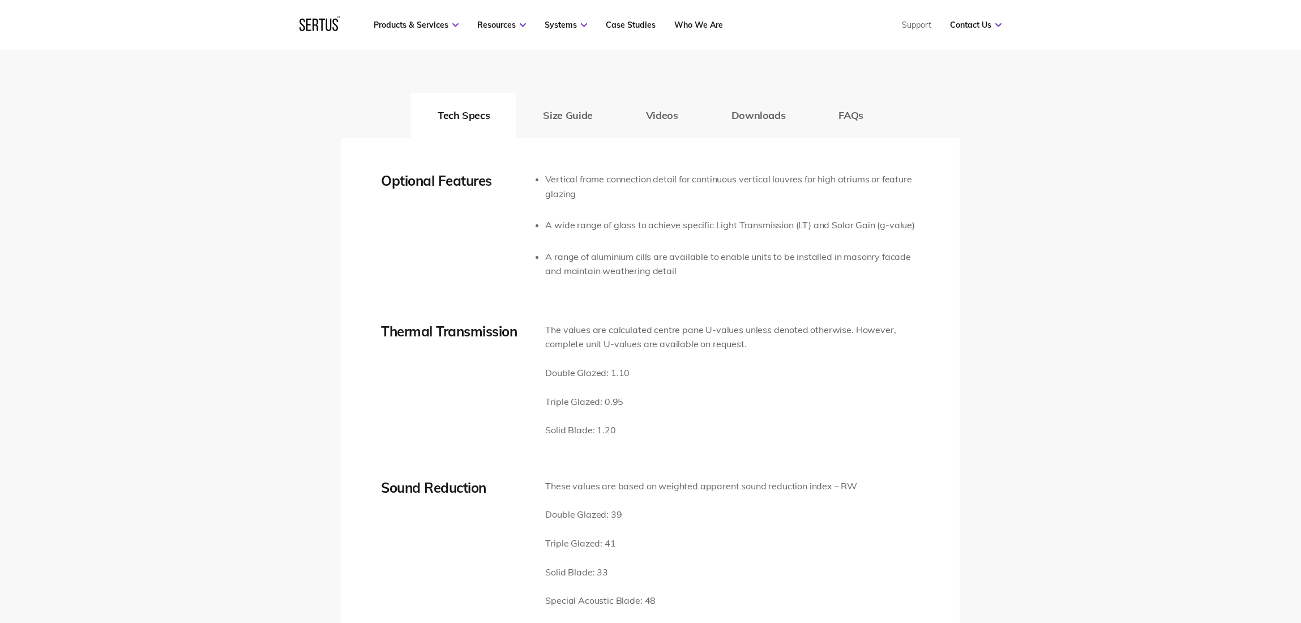
scroll to position [1821, 0]
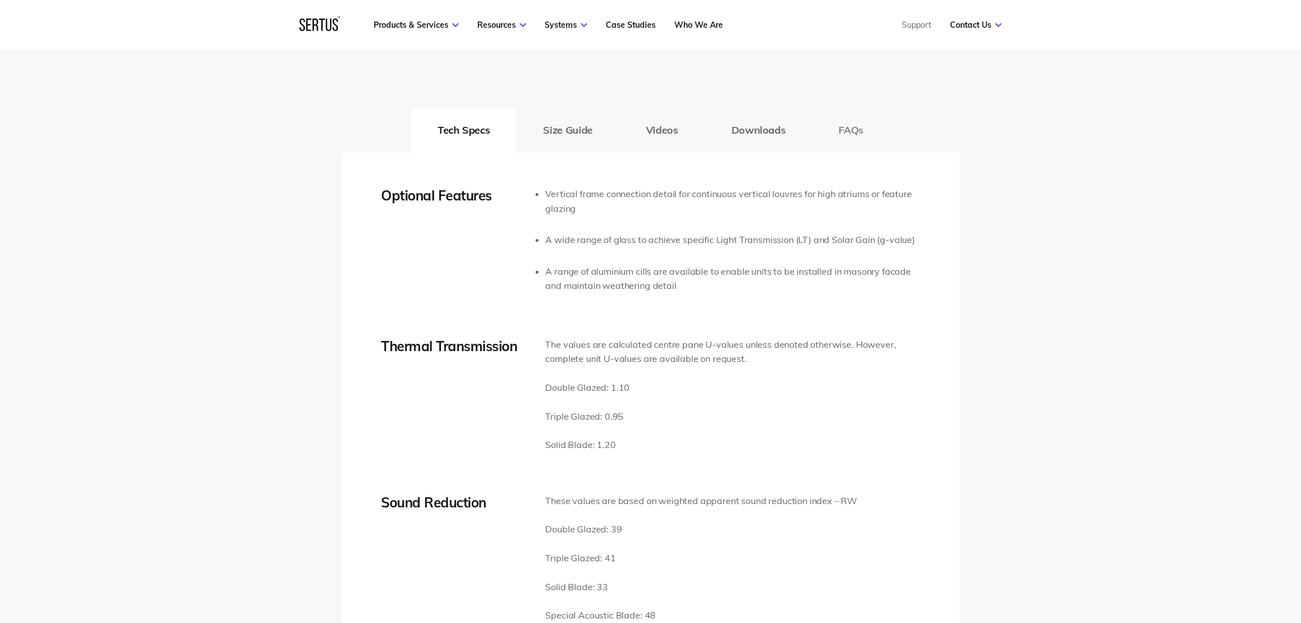
click at [843, 132] on button "FAQs" at bounding box center [851, 130] width 78 height 45
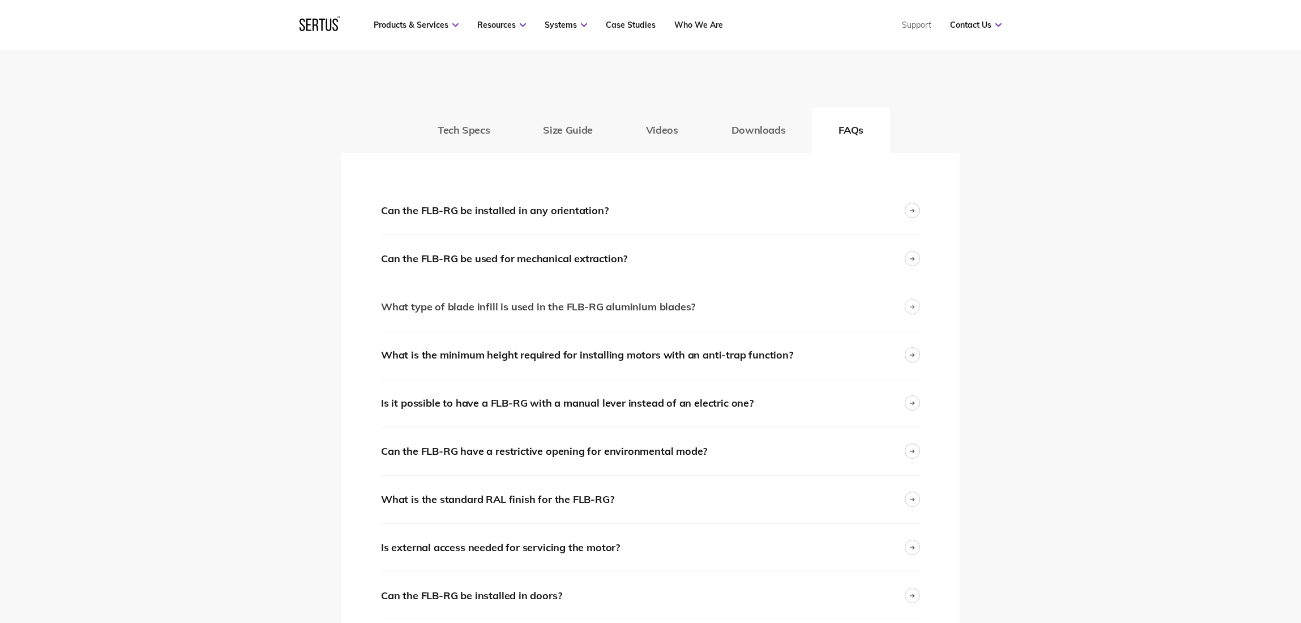
click at [914, 310] on div at bounding box center [911, 306] width 15 height 15
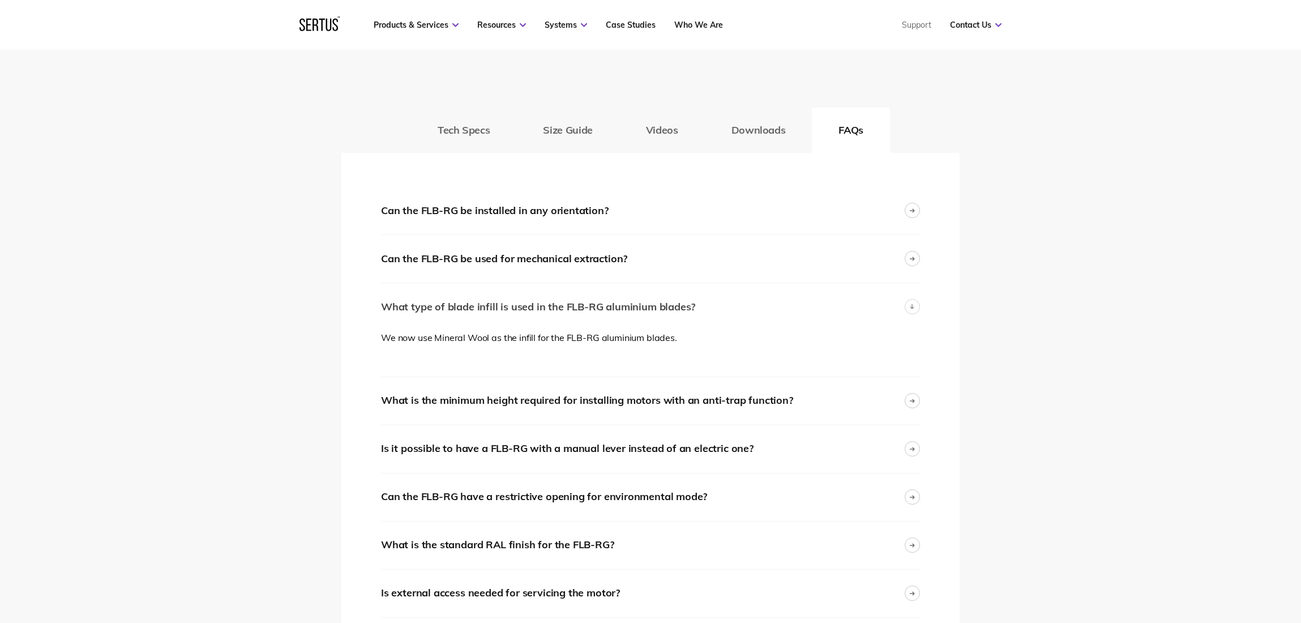
click at [914, 310] on div at bounding box center [911, 306] width 15 height 15
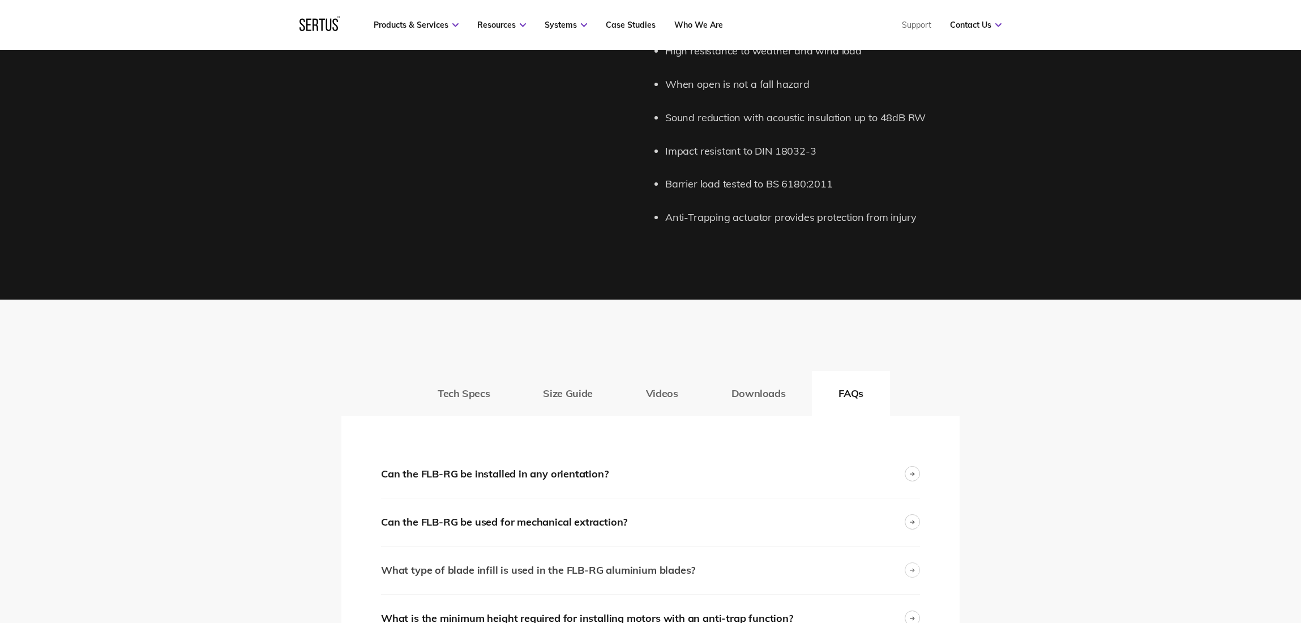
scroll to position [1538, 0]
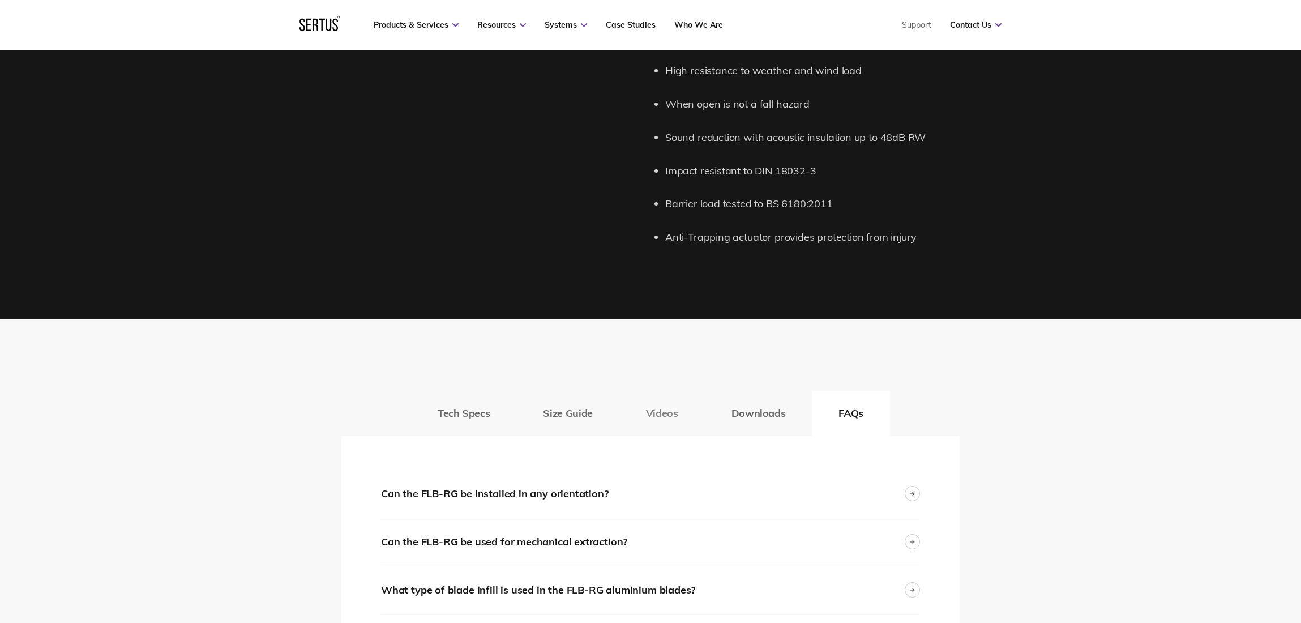
click at [665, 409] on button "Videos" at bounding box center [661, 413] width 85 height 45
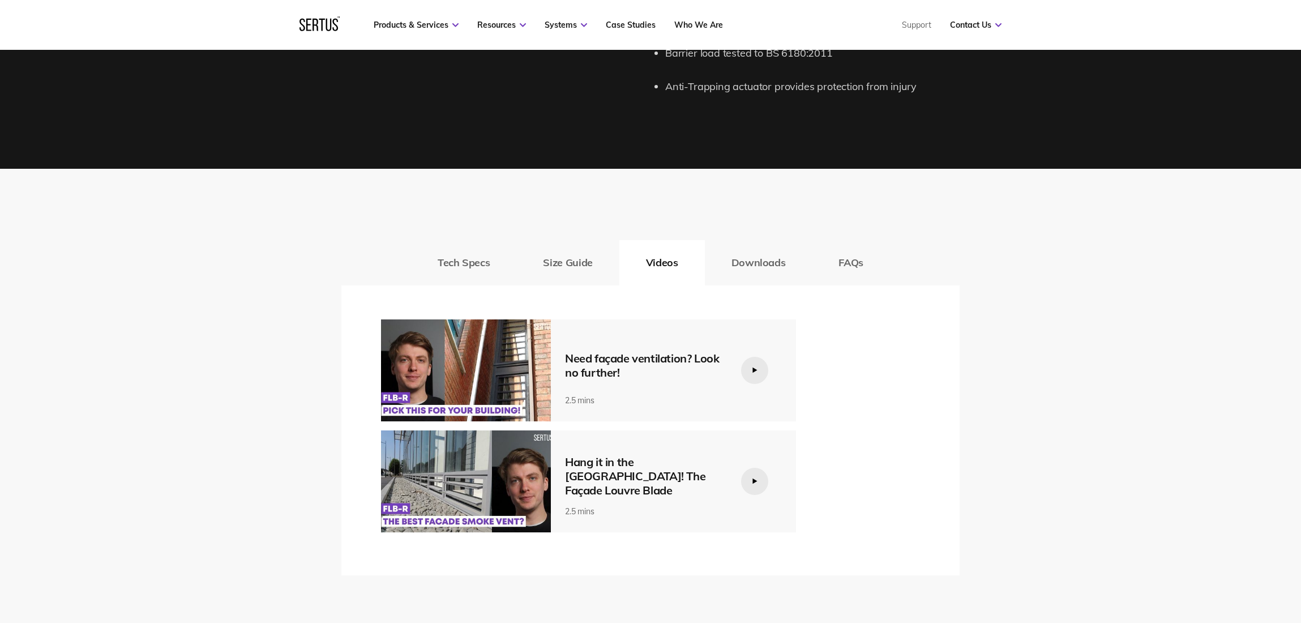
scroll to position [1708, 0]
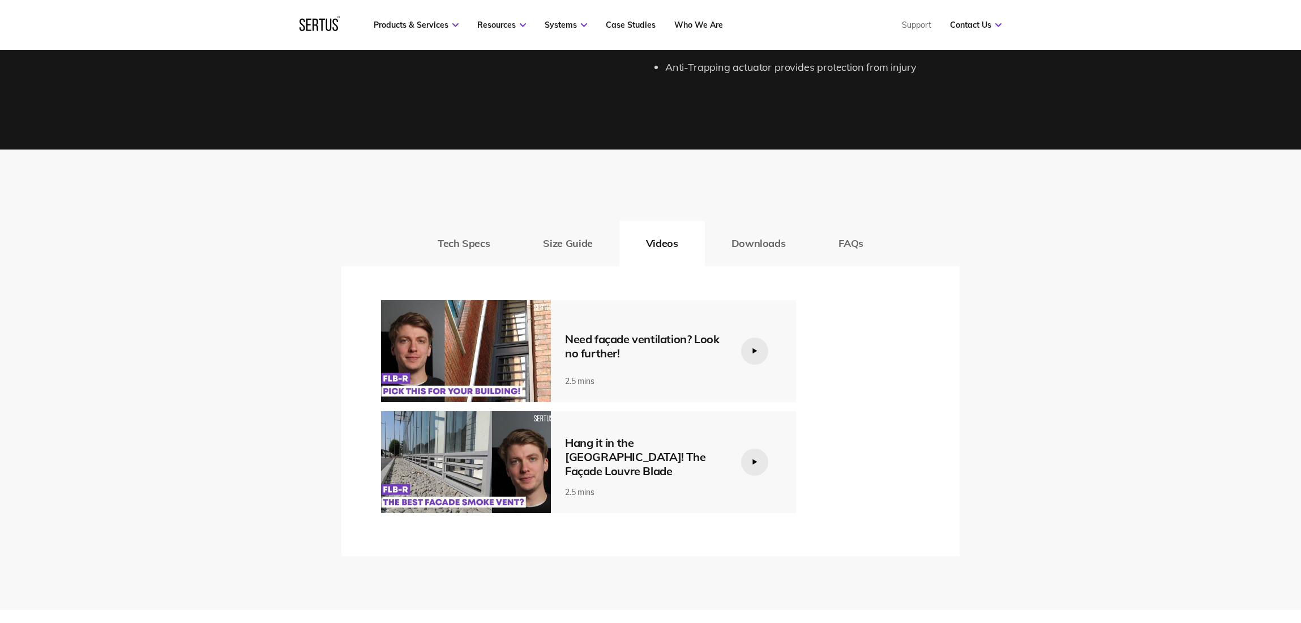
click at [749, 351] on div at bounding box center [754, 350] width 27 height 27
click at [756, 348] on icon at bounding box center [755, 351] width 6 height 6
click at [758, 346] on div at bounding box center [754, 350] width 27 height 27
drag, startPoint x: 460, startPoint y: 357, endPoint x: 900, endPoint y: 325, distance: 441.5
click at [900, 325] on div "Need façade ventilation? Look no further! 2.5 mins Hang it in the [GEOGRAPHIC_D…" at bounding box center [650, 406] width 539 height 213
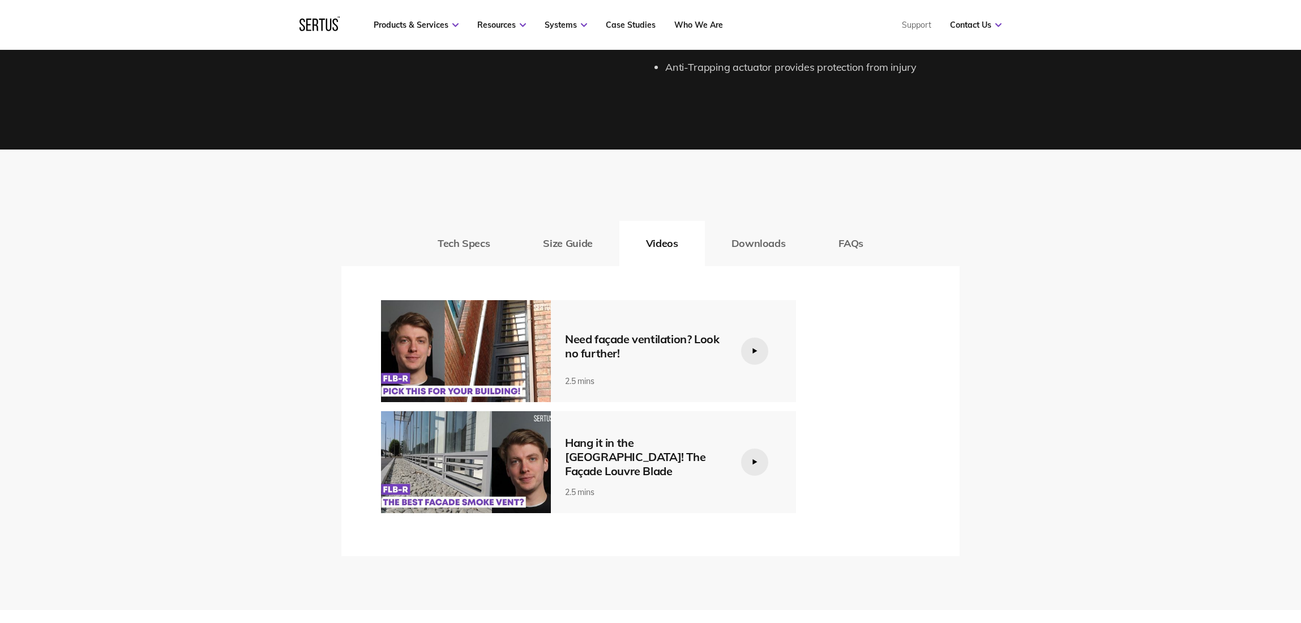
drag, startPoint x: 760, startPoint y: 349, endPoint x: 945, endPoint y: 306, distance: 190.7
click at [945, 306] on div "Optional Features Vertical frame connection detail for continuous vertical louv…" at bounding box center [650, 411] width 618 height 290
click at [850, 242] on button "FAQs" at bounding box center [851, 243] width 78 height 45
